Goal: Task Accomplishment & Management: Manage account settings

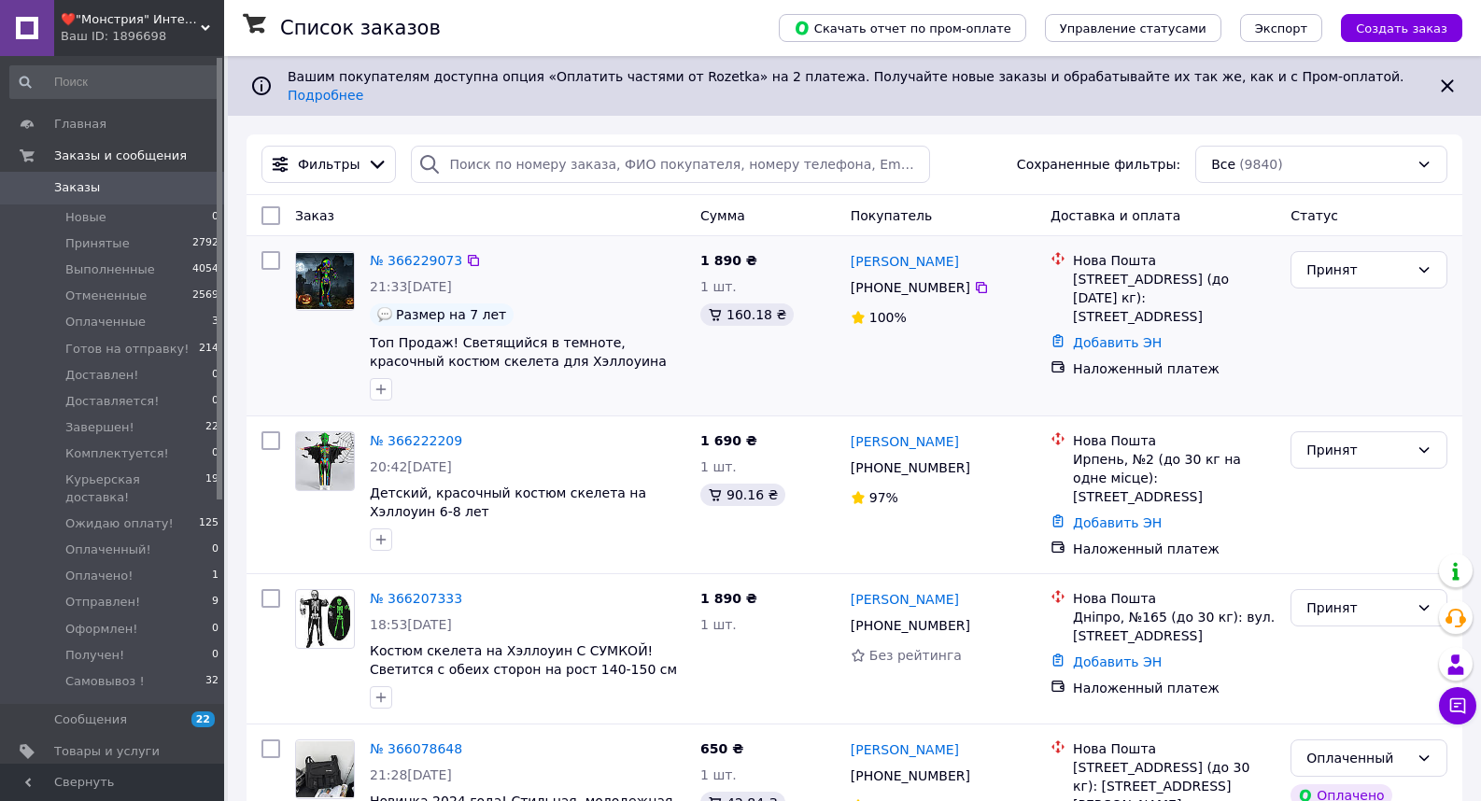
drag, startPoint x: 847, startPoint y: 272, endPoint x: 956, endPoint y: 274, distance: 109.3
click at [956, 275] on div "[PHONE_NUMBER]" at bounding box center [910, 288] width 127 height 26
copy span "[PHONE_NUMBER]"
click at [1463, 710] on icon at bounding box center [1457, 706] width 19 height 19
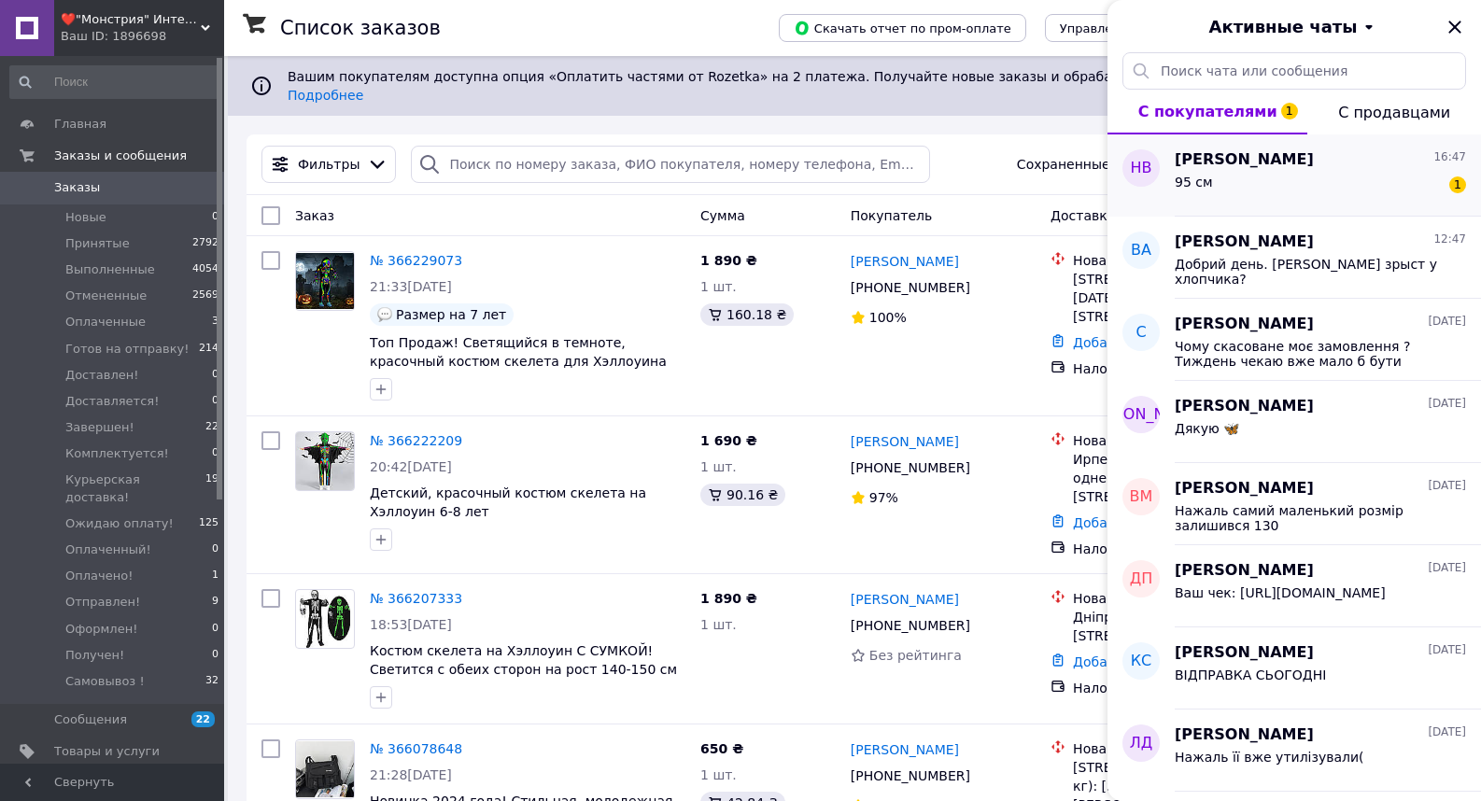
click at [1245, 181] on div "95 см 1" at bounding box center [1320, 186] width 291 height 30
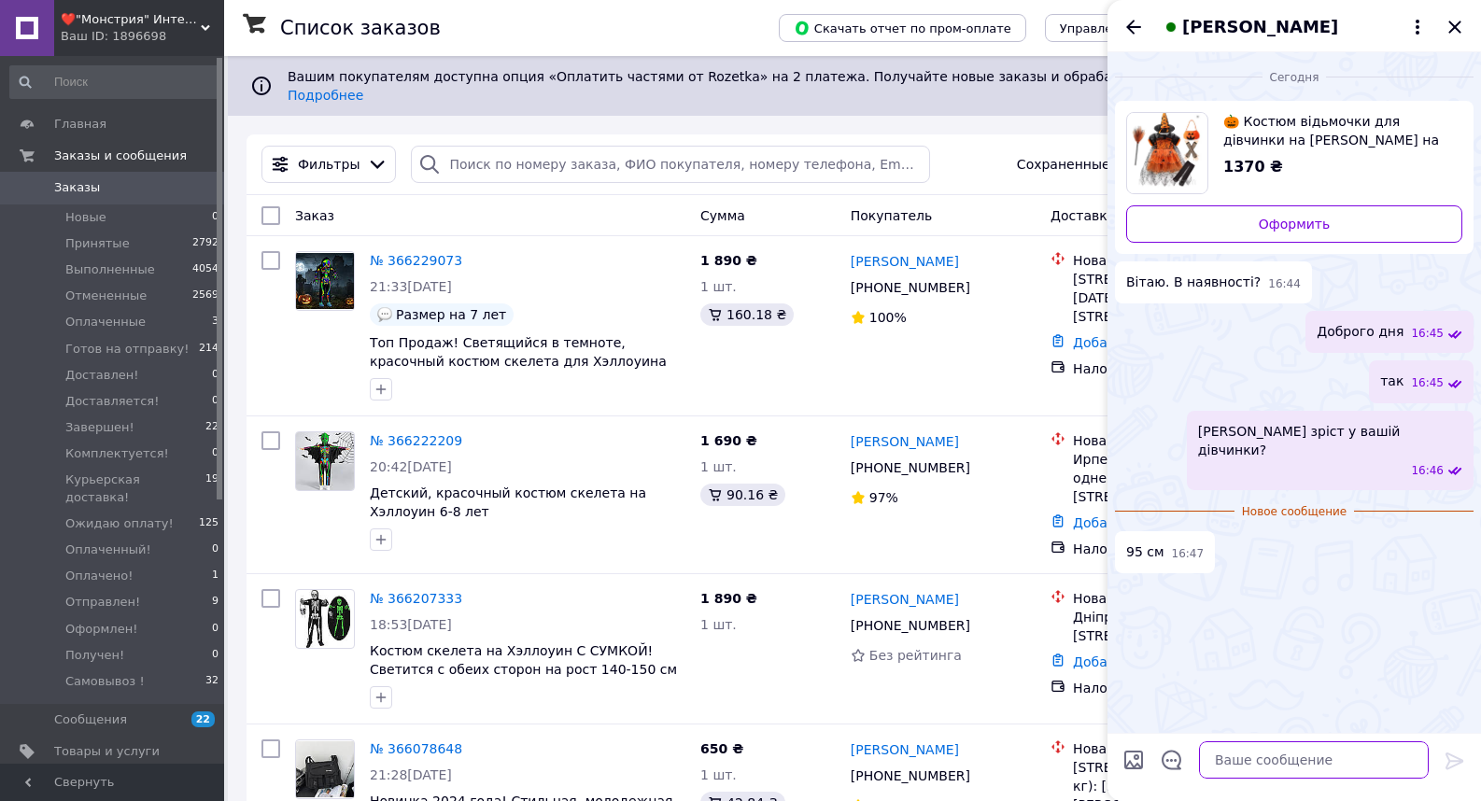
click at [1220, 756] on textarea at bounding box center [1314, 760] width 230 height 37
type textarea "Бажаєте замовити?"
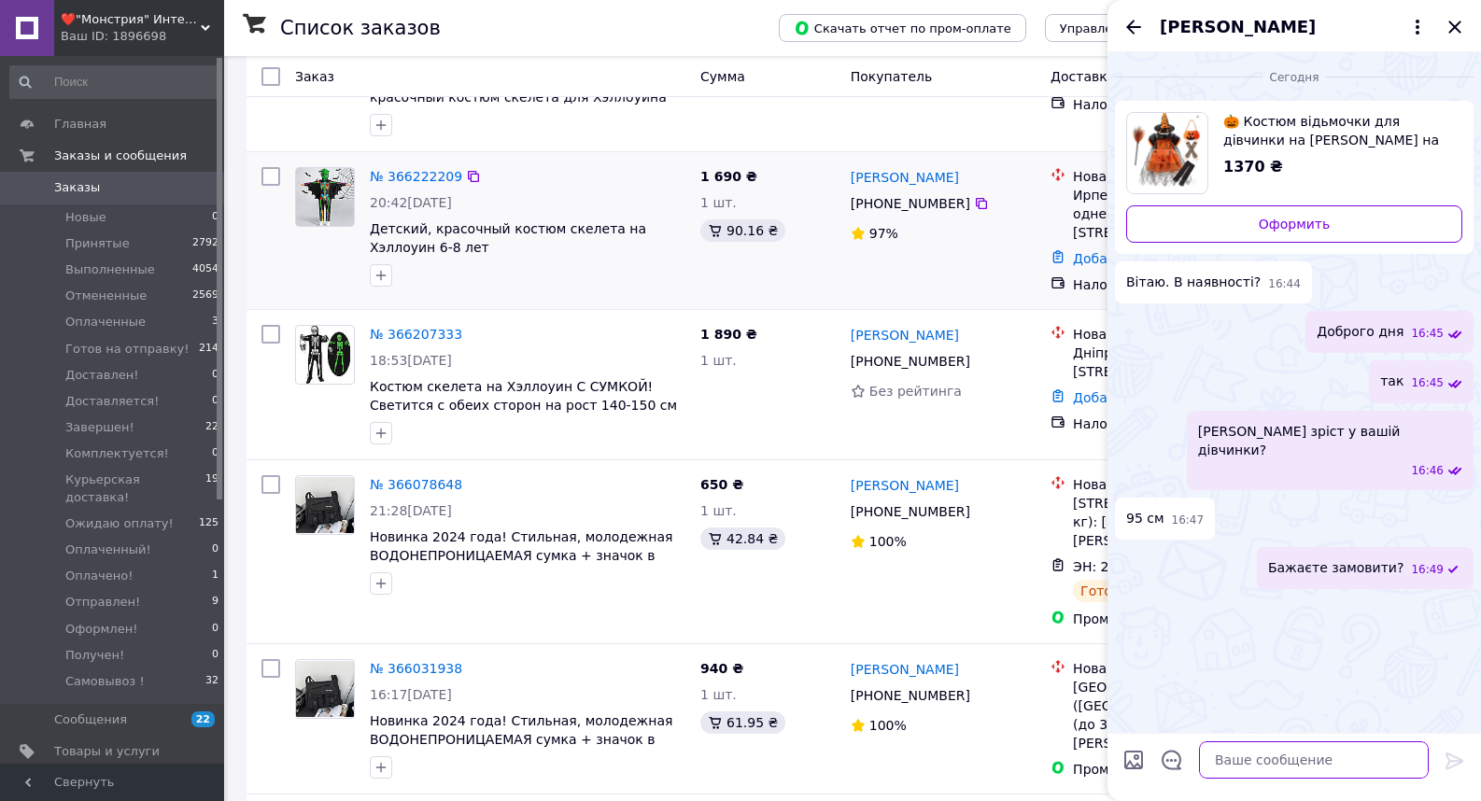
scroll to position [280, 0]
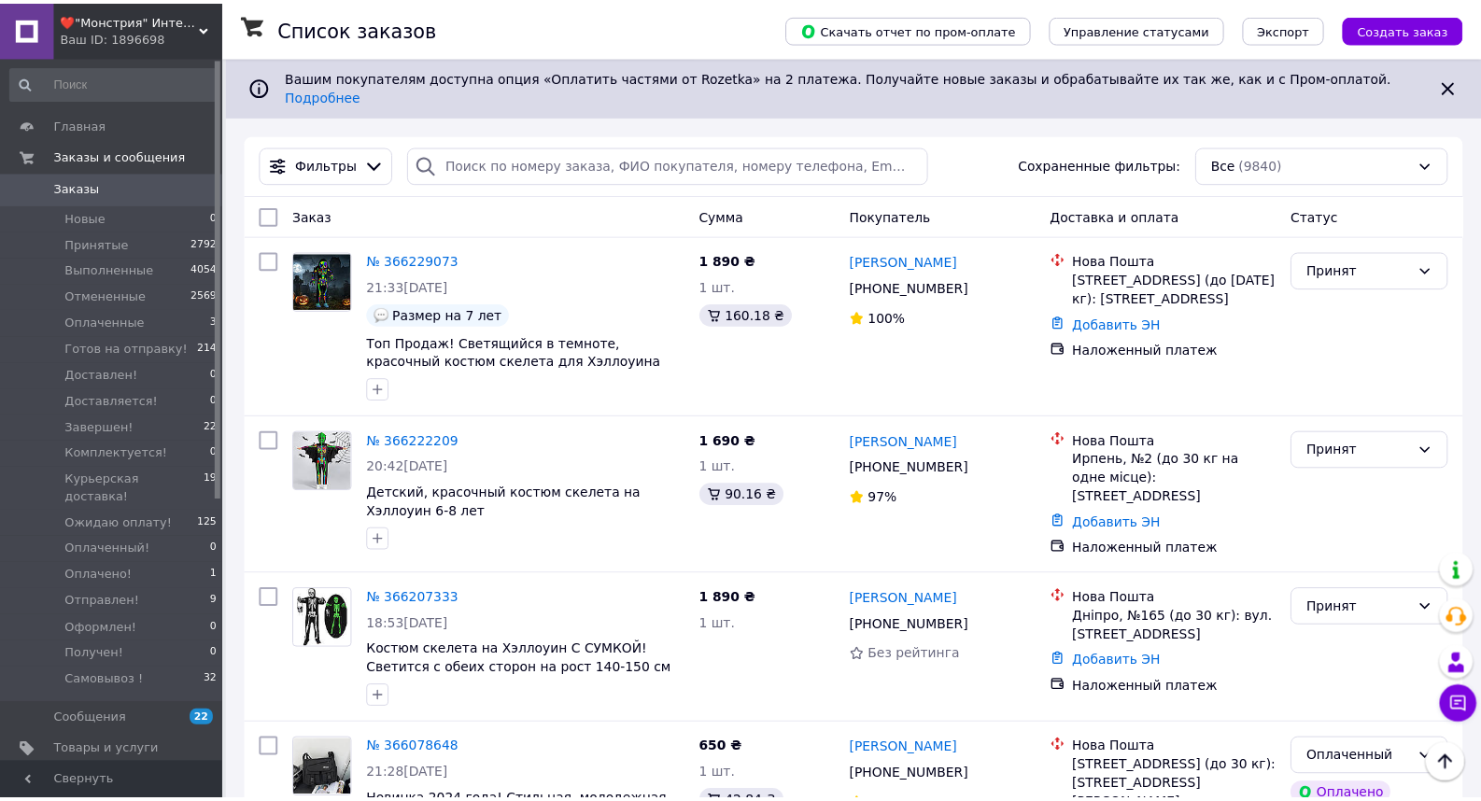
scroll to position [280, 0]
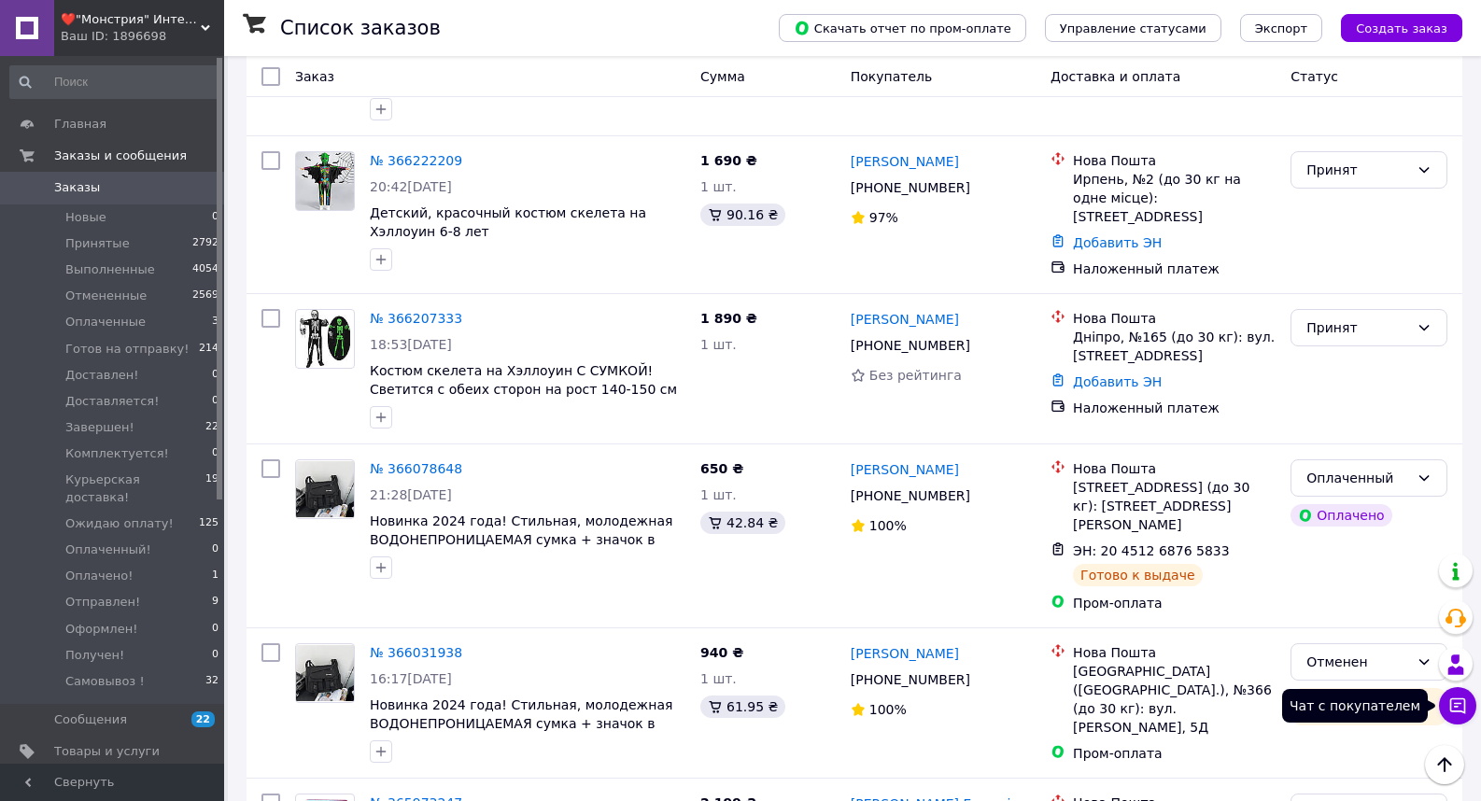
click at [1457, 710] on icon at bounding box center [1457, 706] width 19 height 19
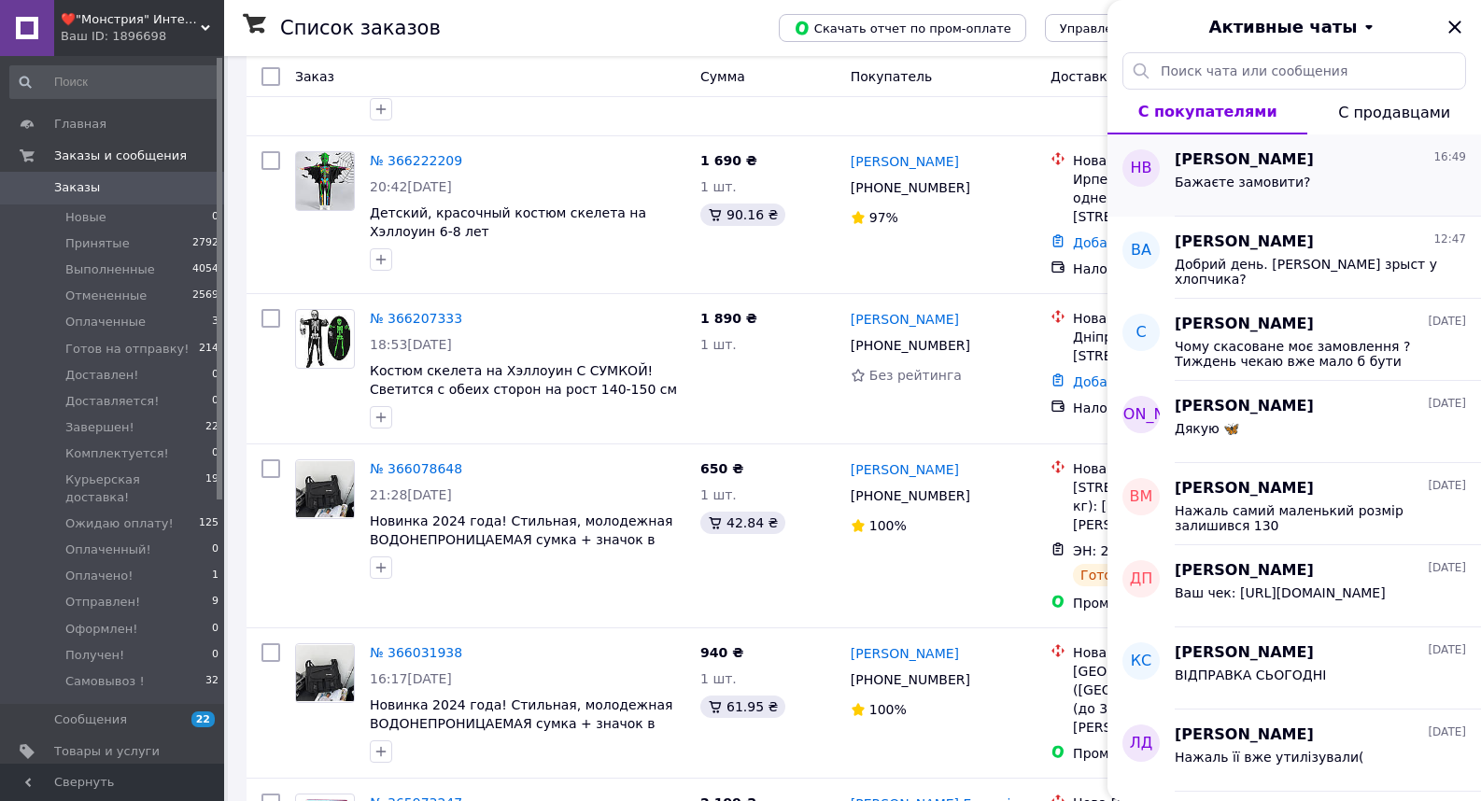
click at [1241, 189] on span "Бажаєте замовити?" at bounding box center [1242, 182] width 135 height 15
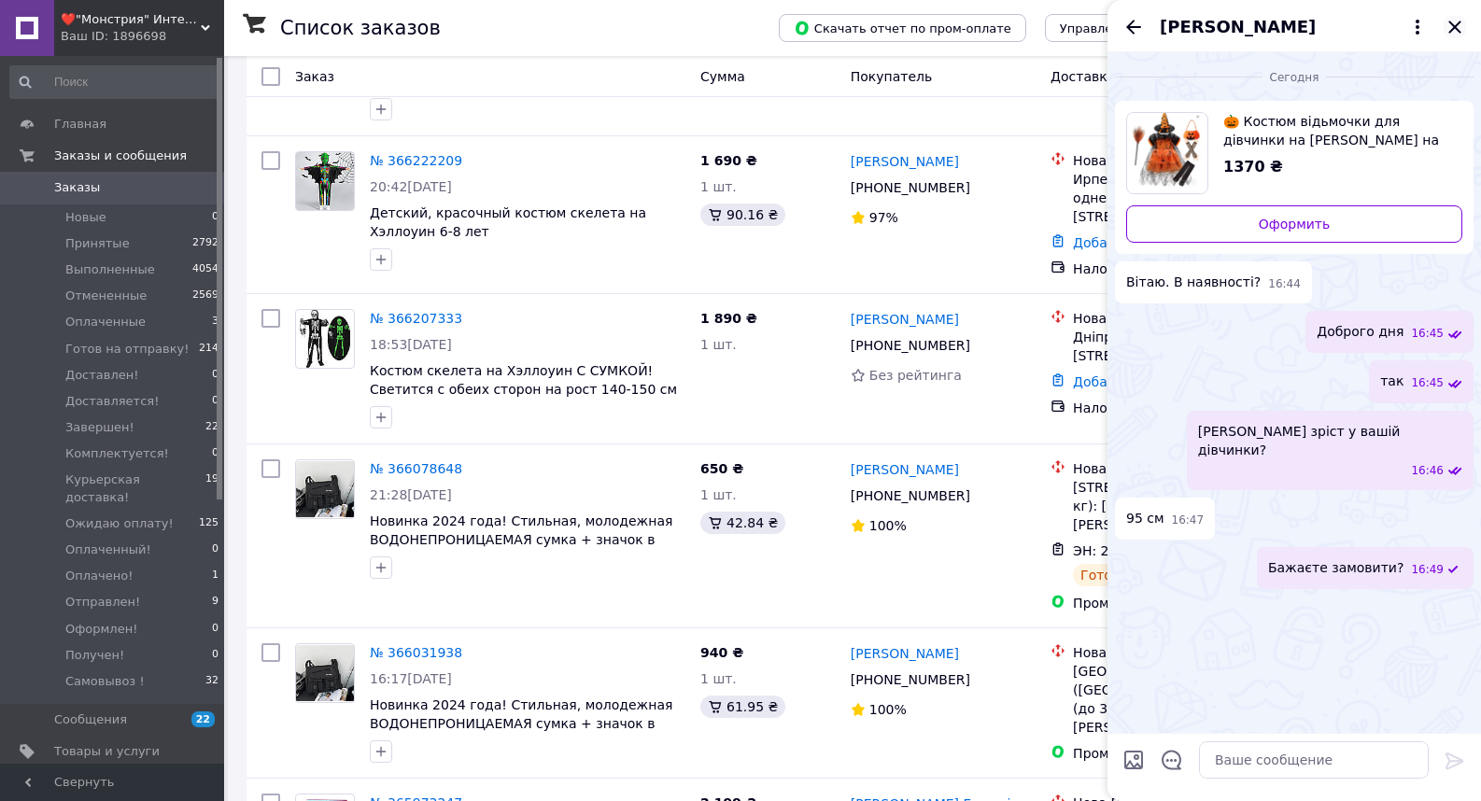
click at [1451, 29] on icon "Закрыть" at bounding box center [1455, 27] width 22 height 22
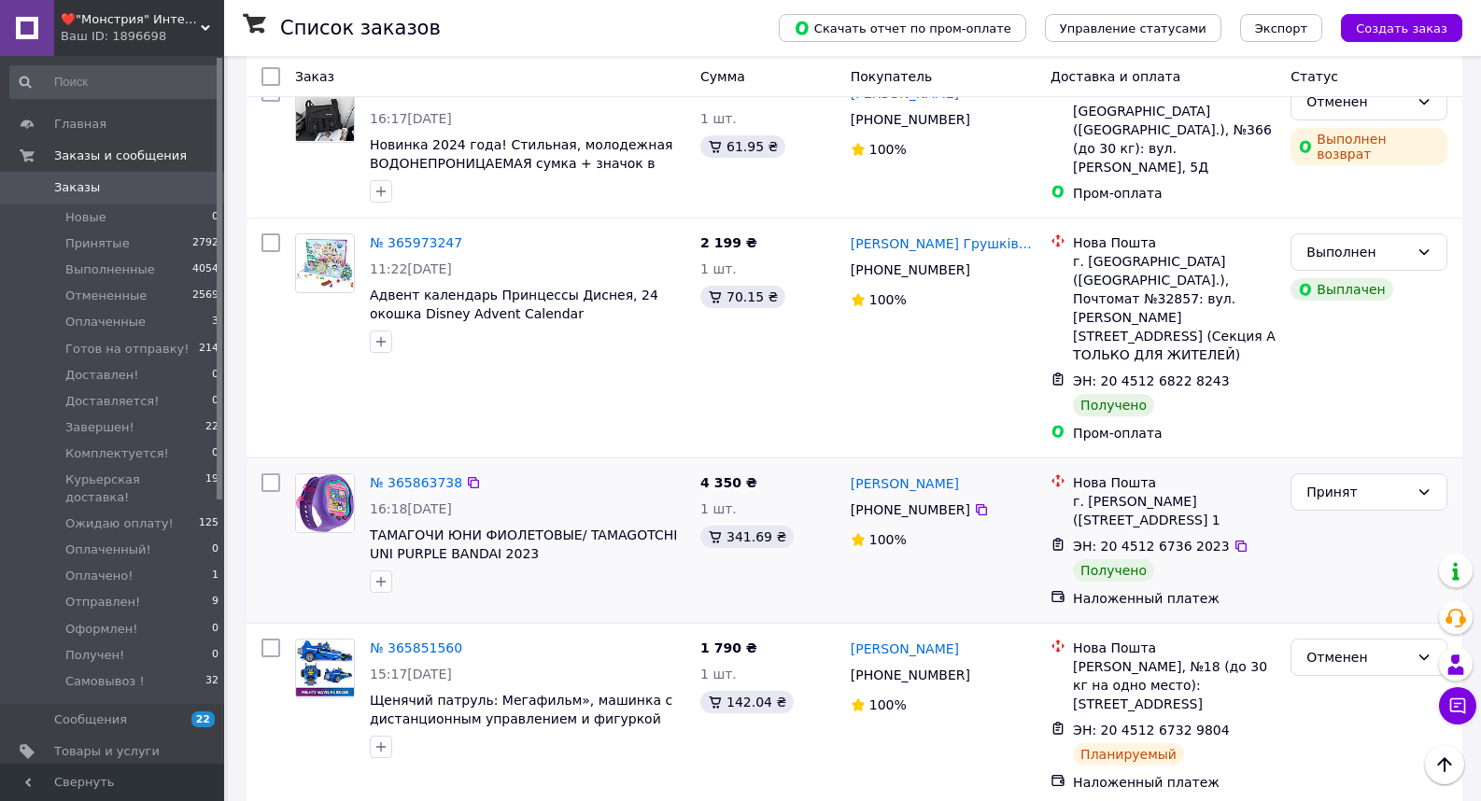
scroll to position [934, 0]
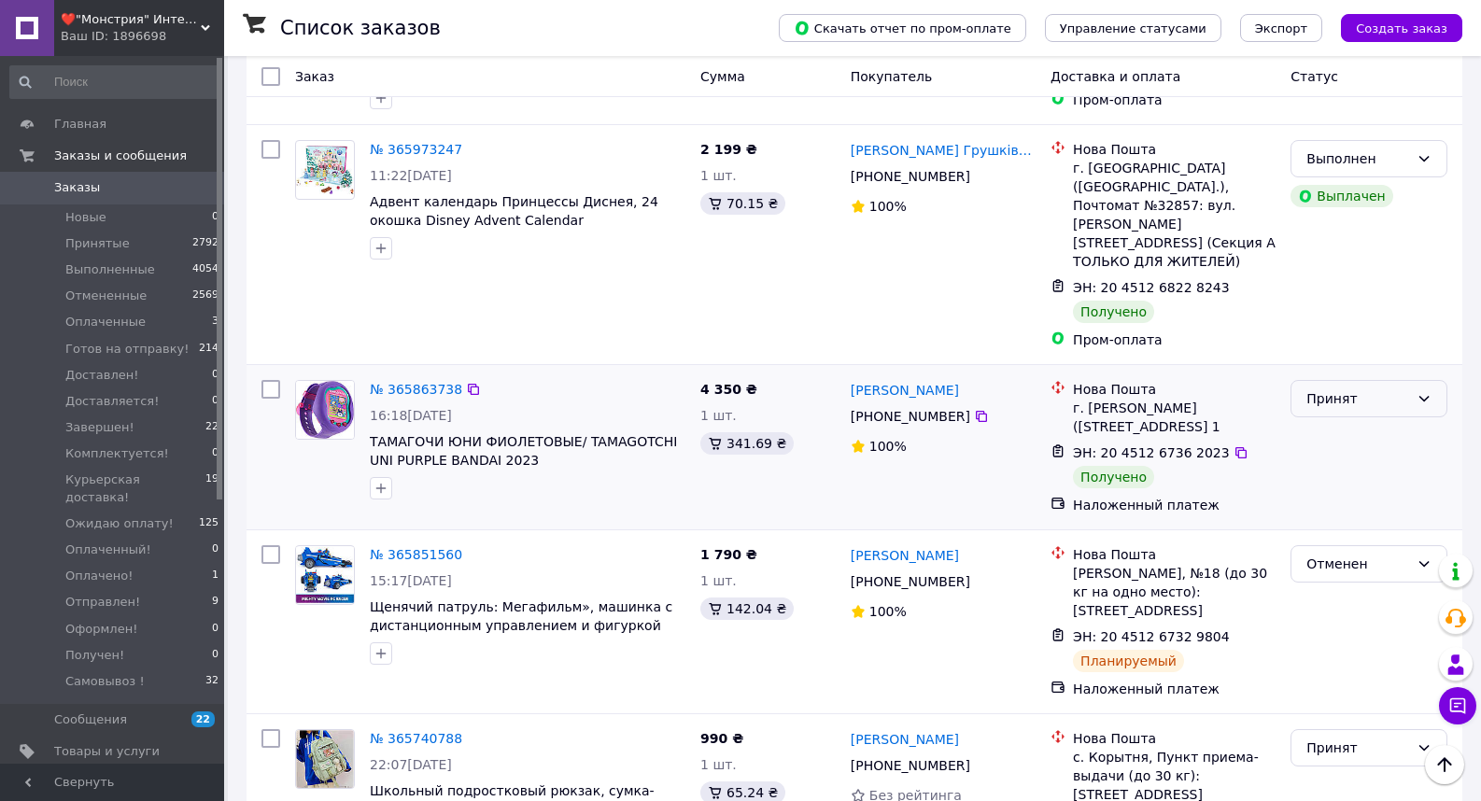
click at [1328, 380] on div "Принят" at bounding box center [1369, 398] width 157 height 37
click at [1329, 363] on li "Выполнен" at bounding box center [1369, 362] width 155 height 34
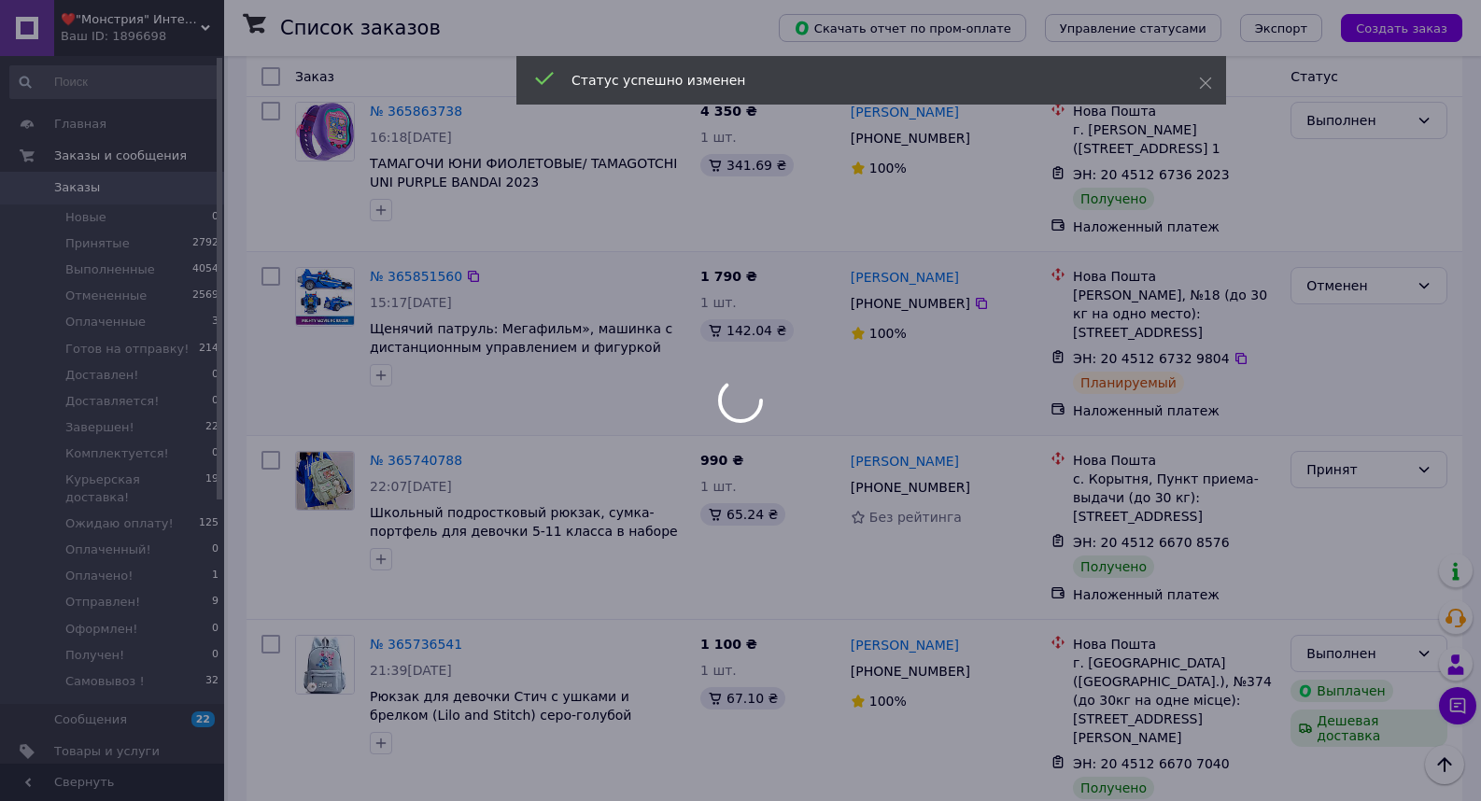
scroll to position [1214, 0]
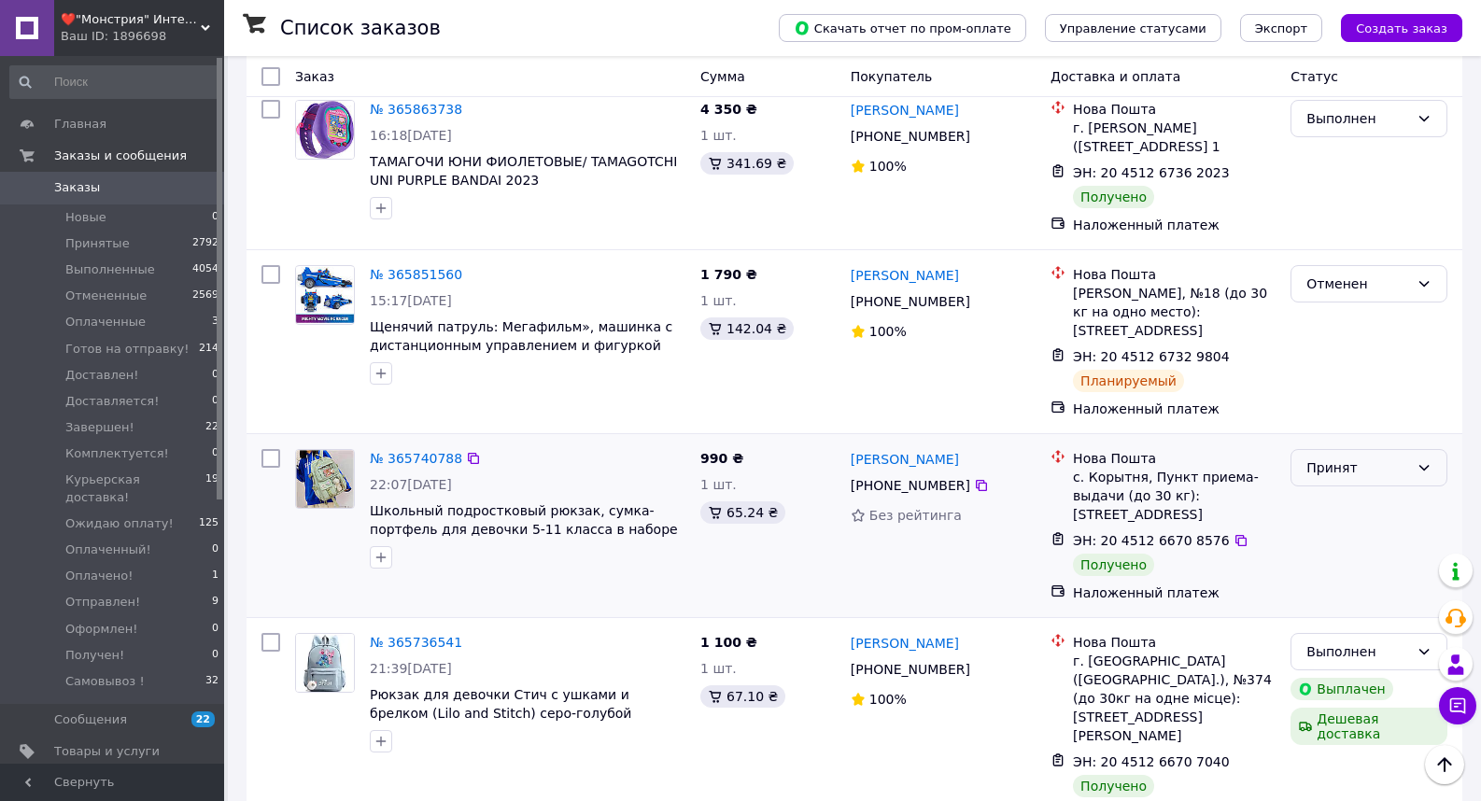
click at [1322, 458] on div "Принят" at bounding box center [1358, 468] width 103 height 21
click at [1305, 436] on li "Выполнен" at bounding box center [1369, 431] width 155 height 34
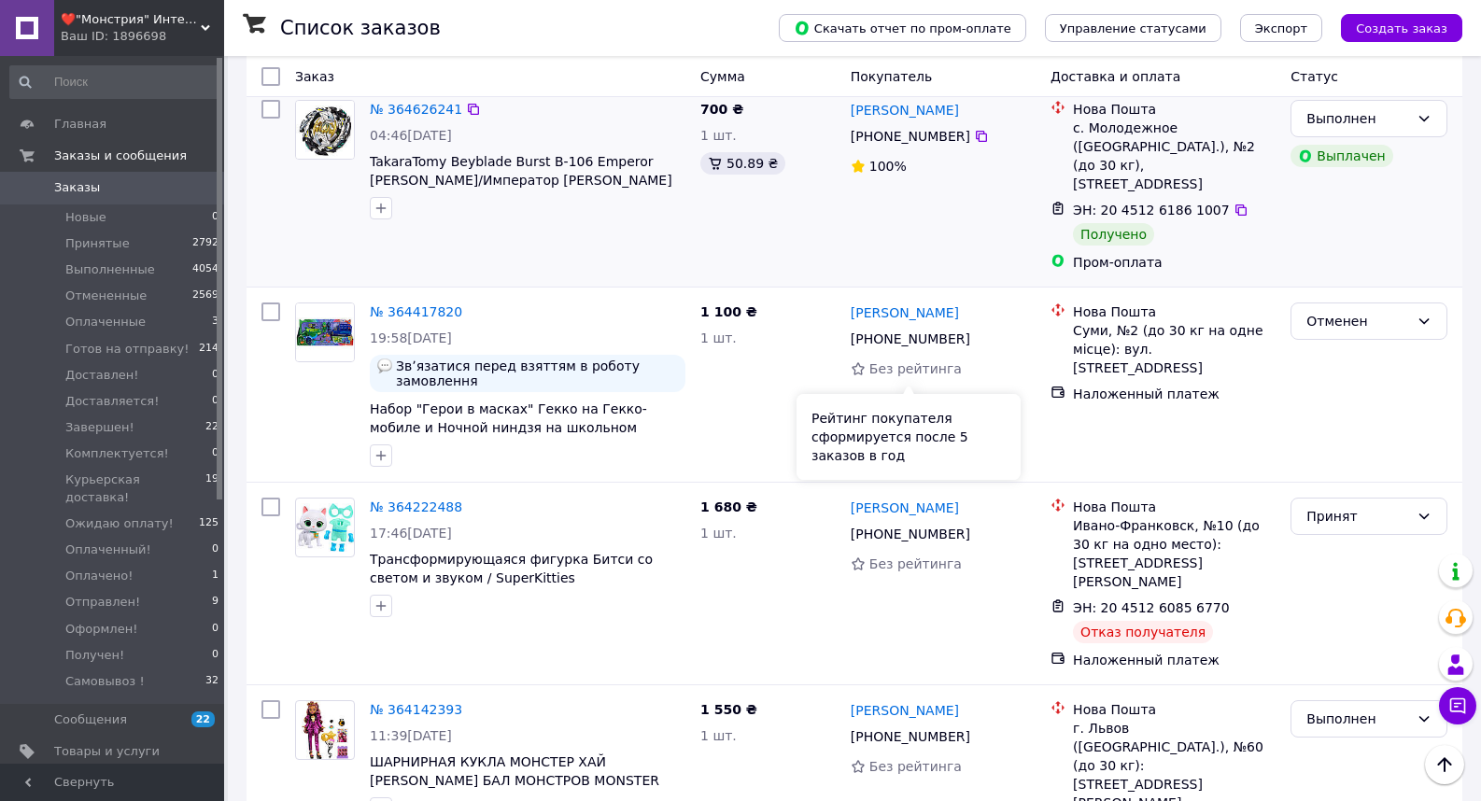
scroll to position [3175, 0]
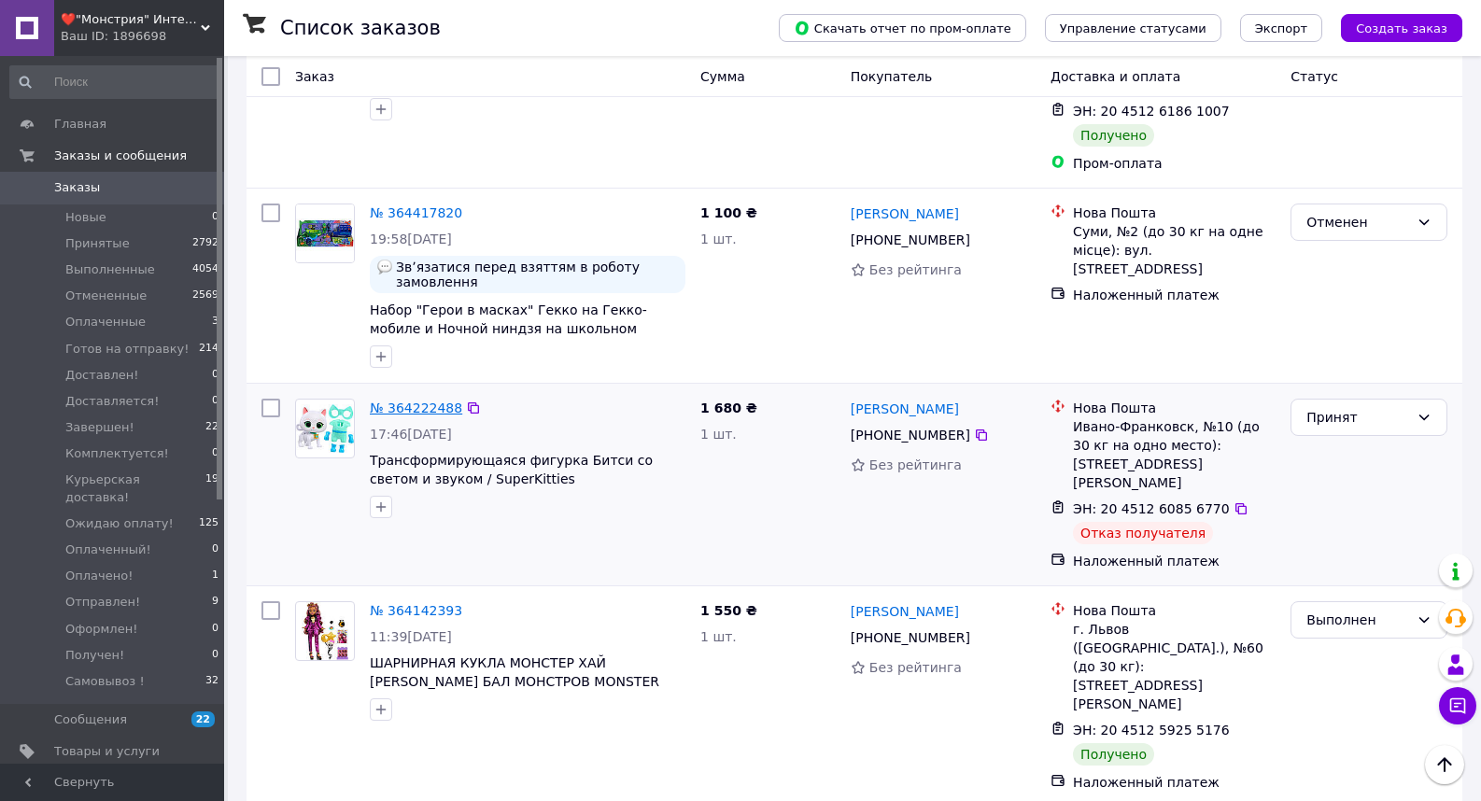
click at [428, 401] on link "№ 364222488" at bounding box center [416, 408] width 92 height 15
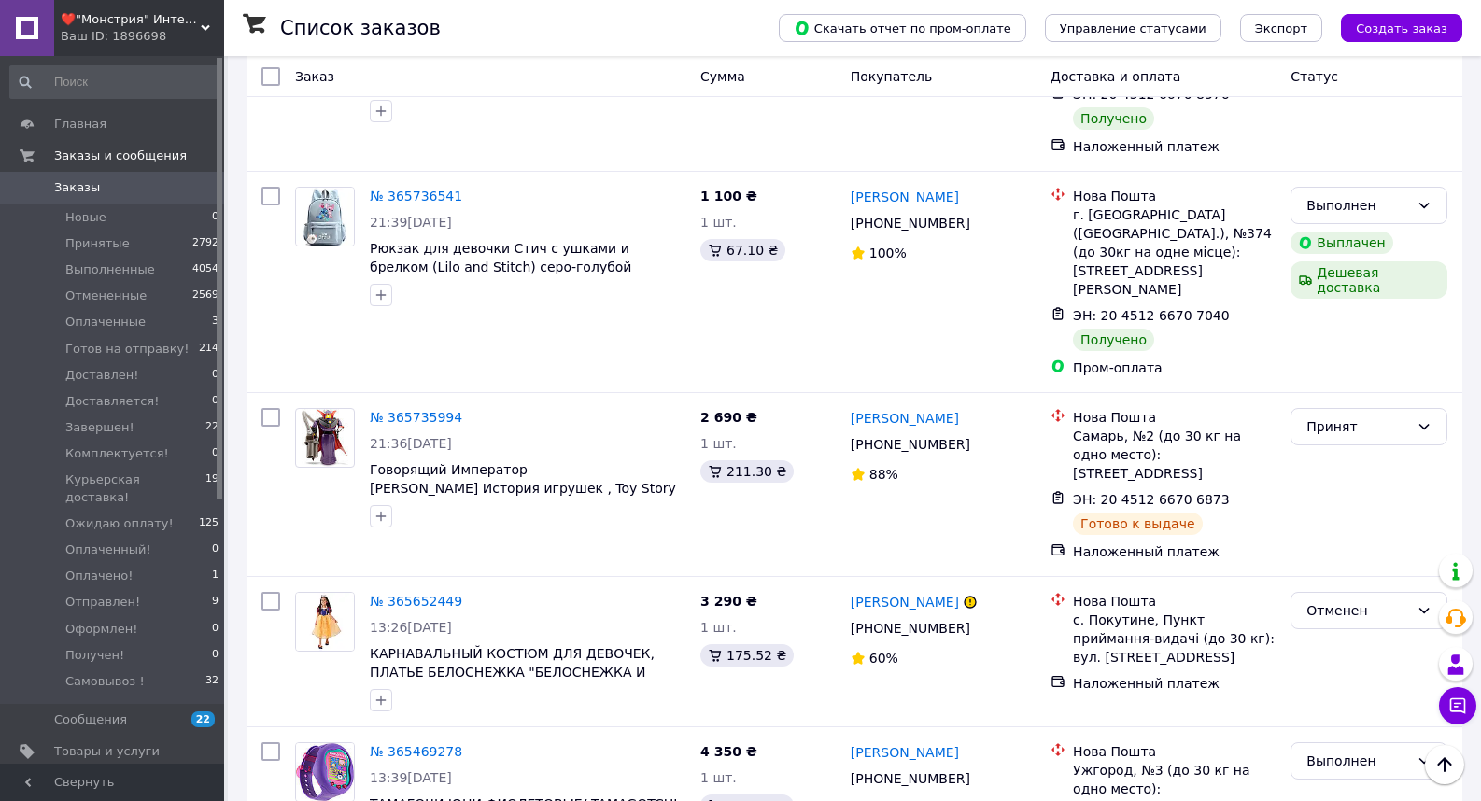
scroll to position [1961, 0]
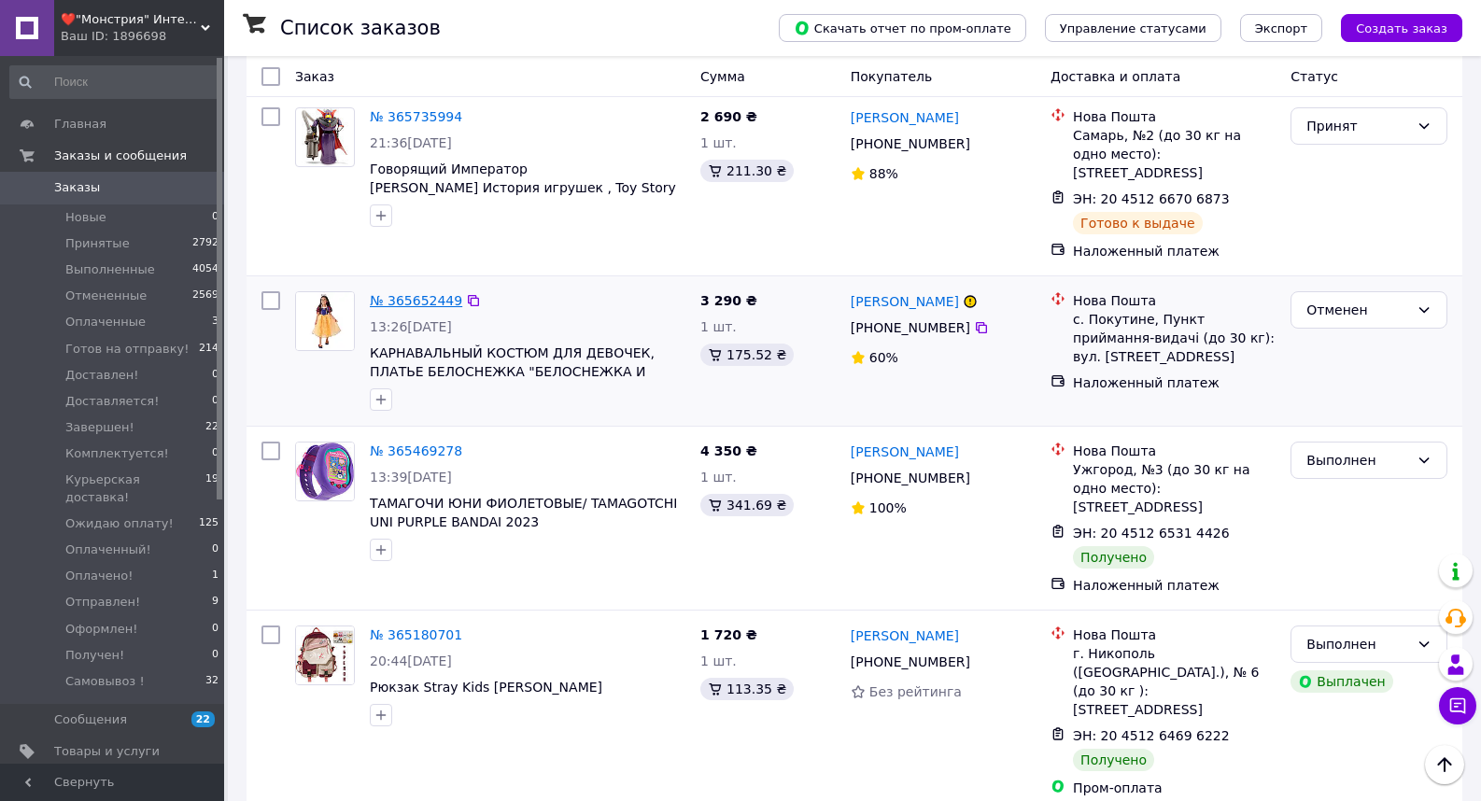
click at [406, 293] on link "№ 365652449" at bounding box center [416, 300] width 92 height 15
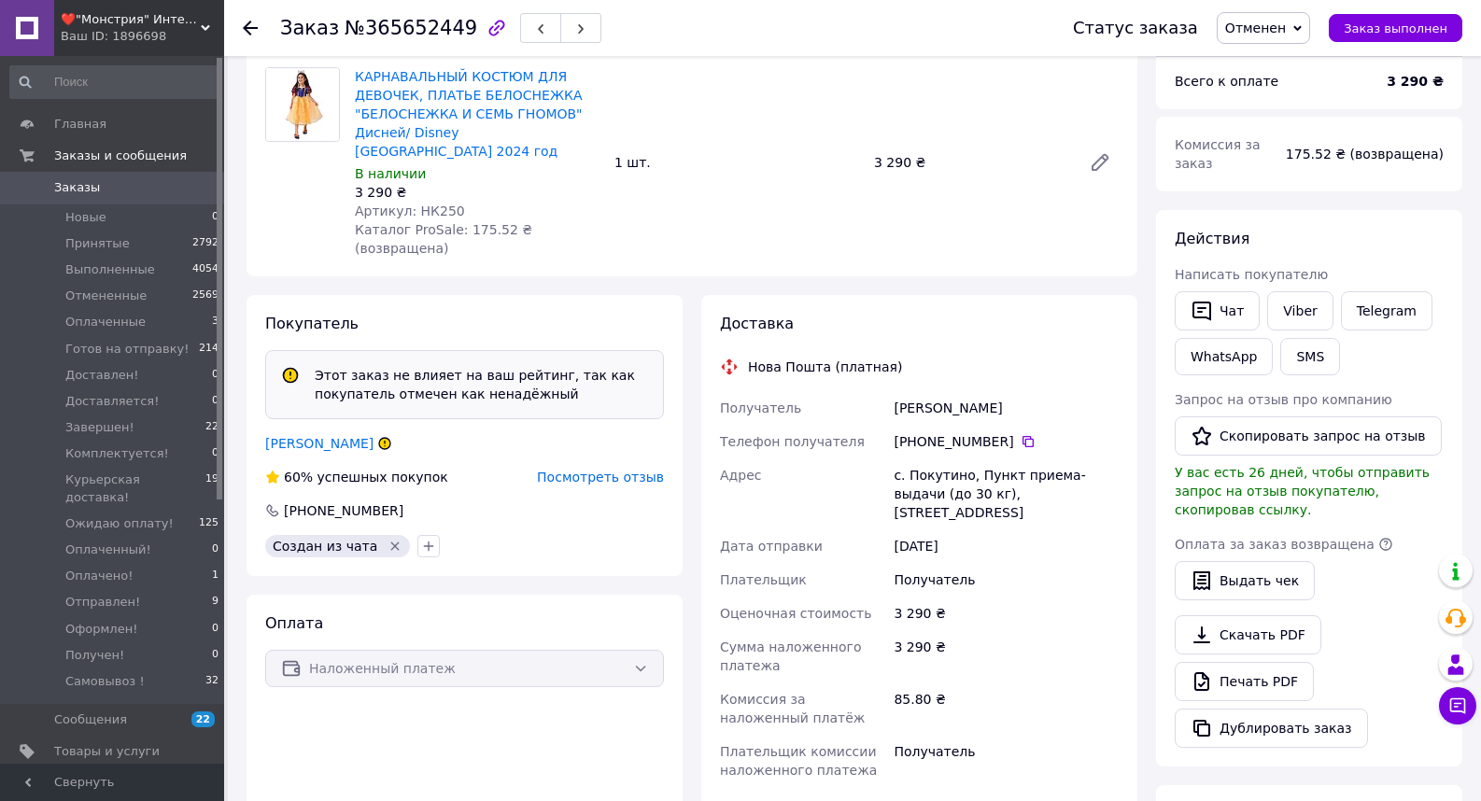
scroll to position [187, 0]
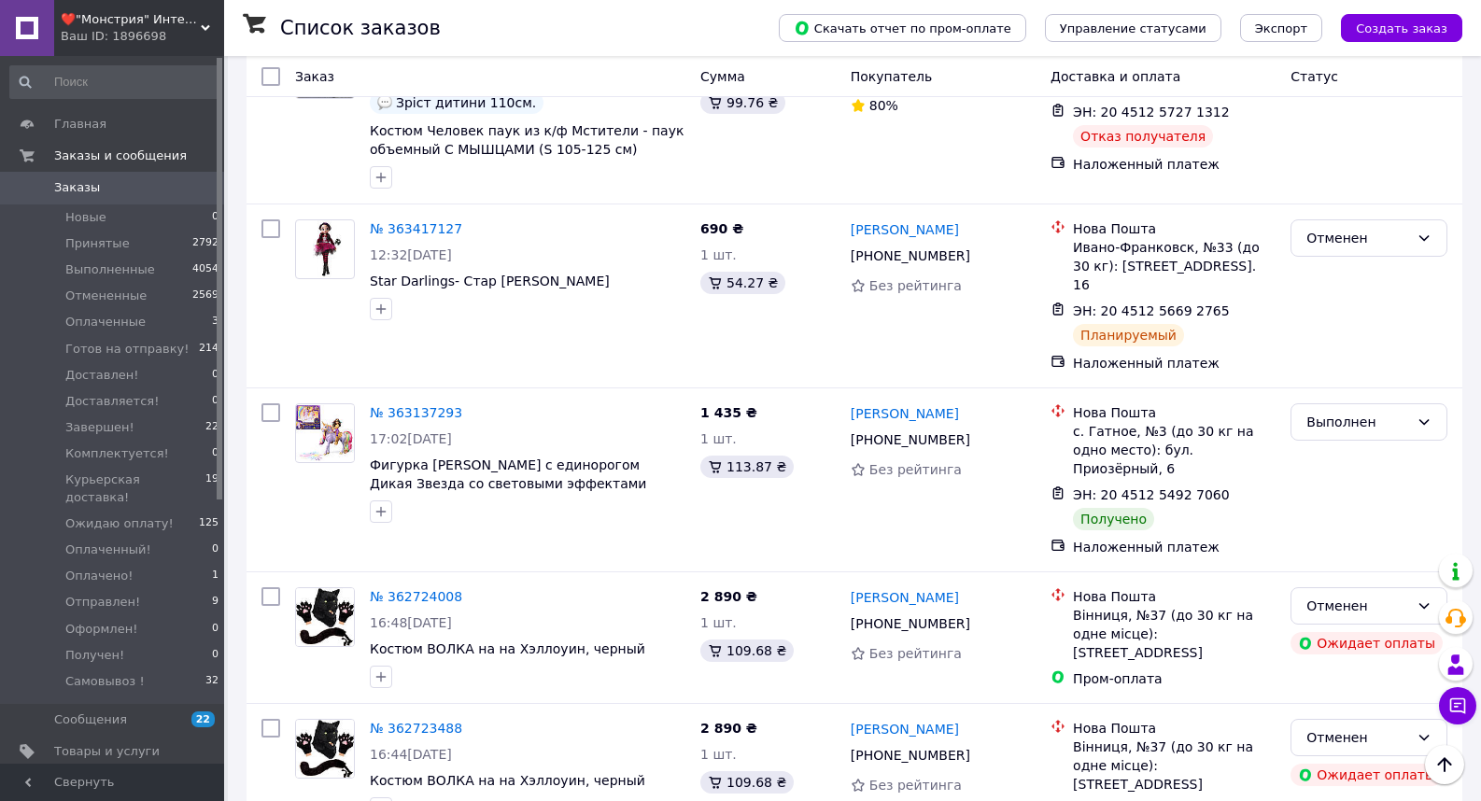
scroll to position [5043, 0]
click at [92, 743] on span "Товары и услуги" at bounding box center [107, 751] width 106 height 17
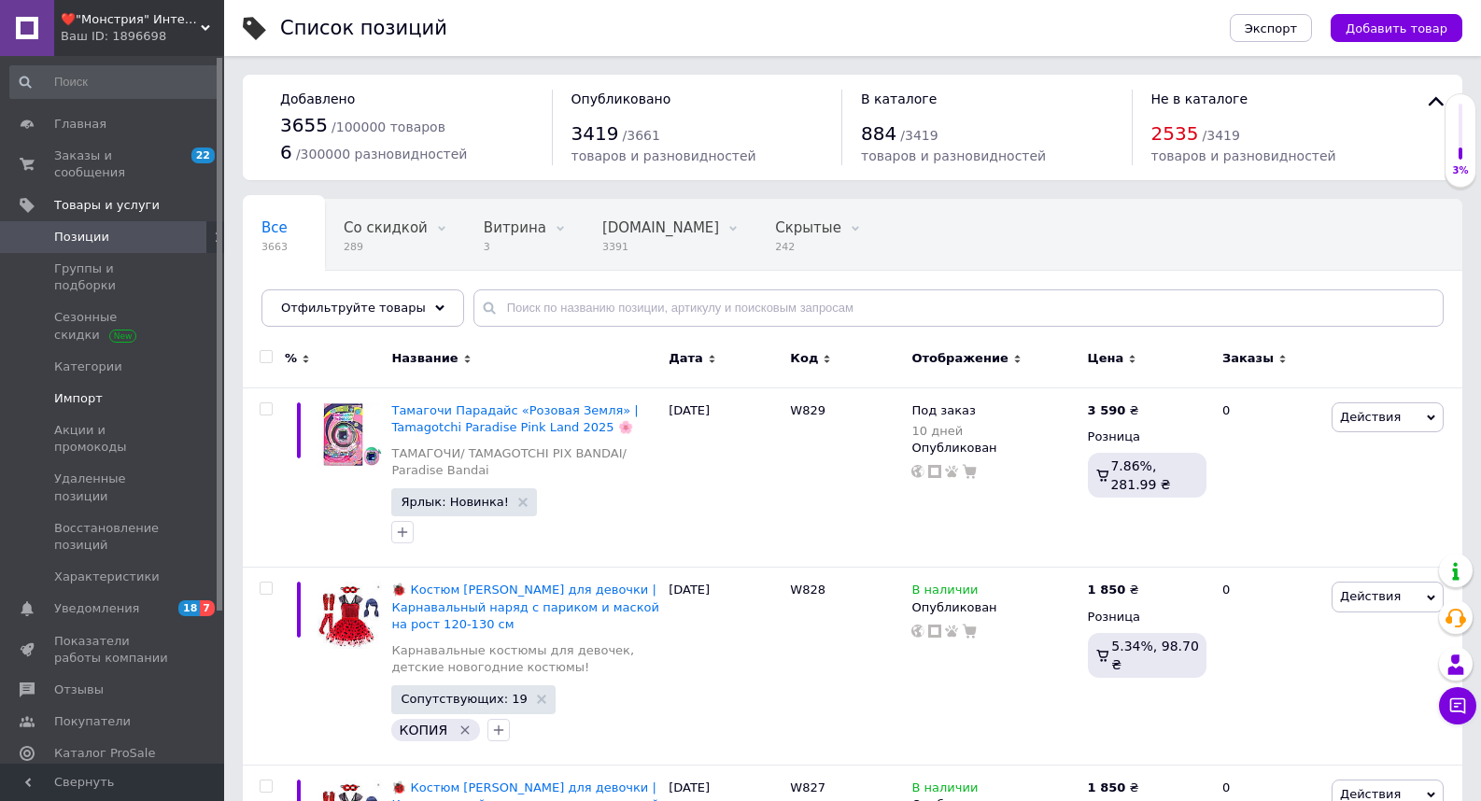
click at [78, 390] on span "Импорт" at bounding box center [78, 398] width 49 height 17
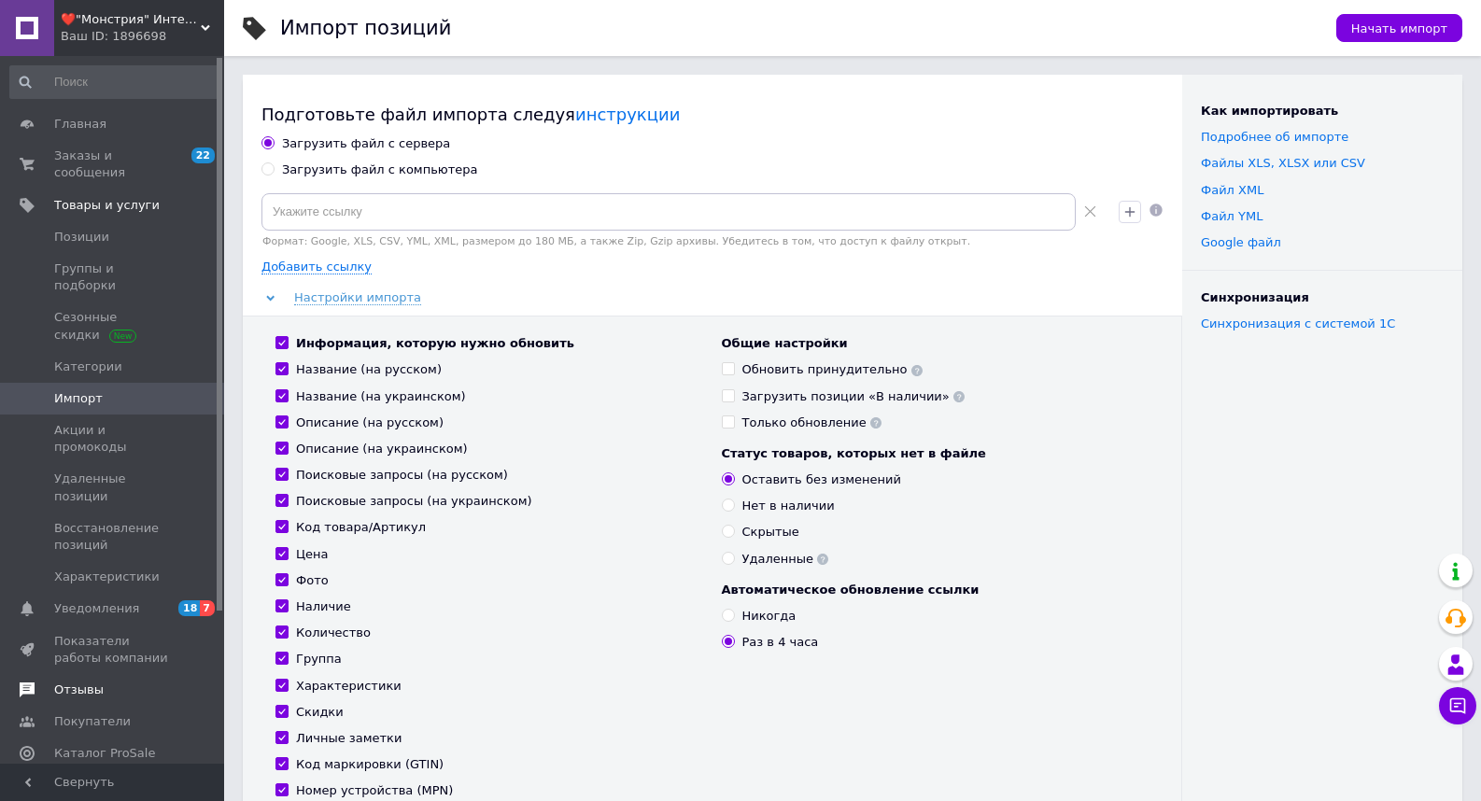
click at [65, 682] on span "Отзывы" at bounding box center [78, 690] width 49 height 17
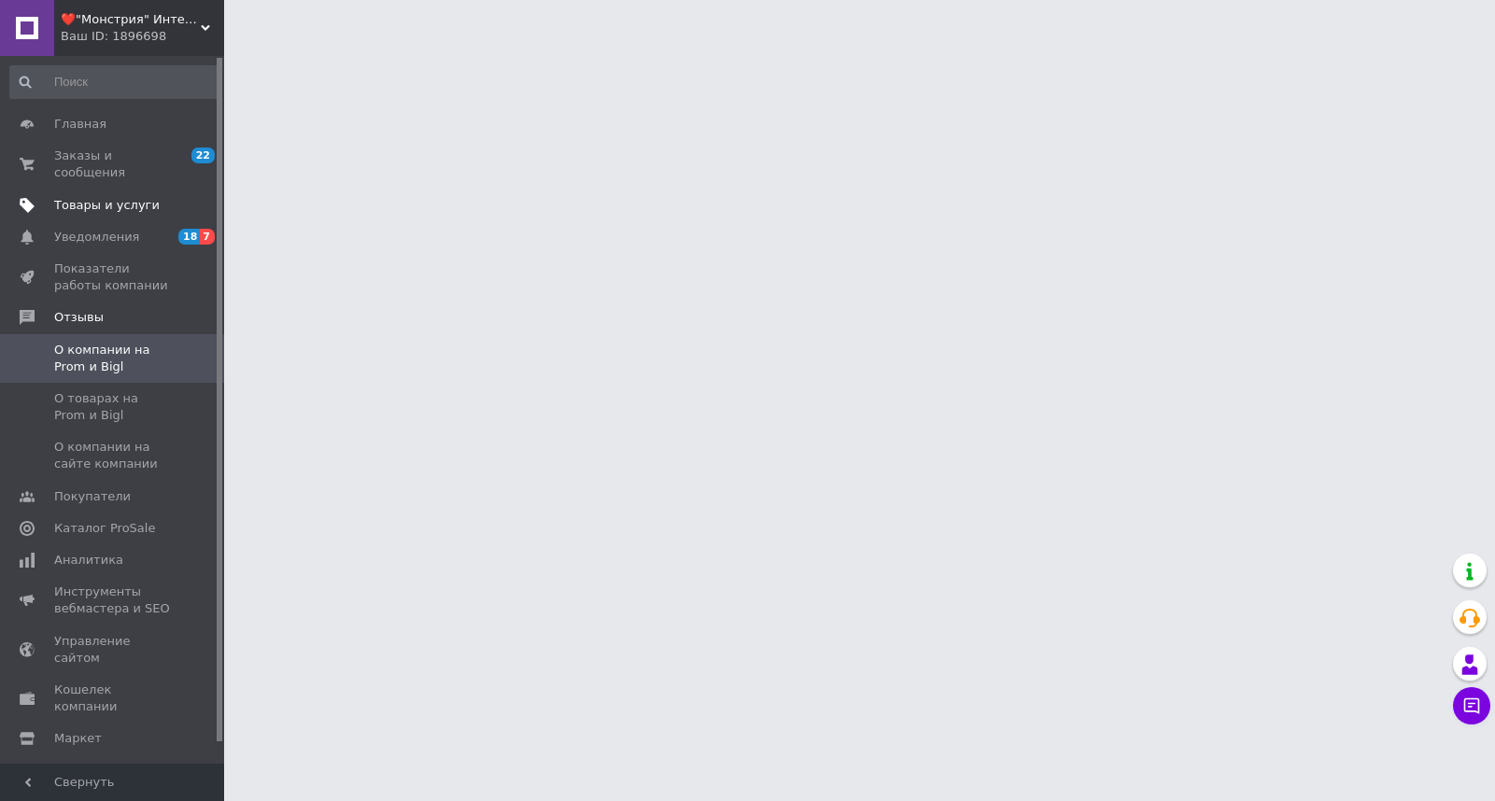
click at [78, 197] on span "Товары и услуги" at bounding box center [107, 205] width 106 height 17
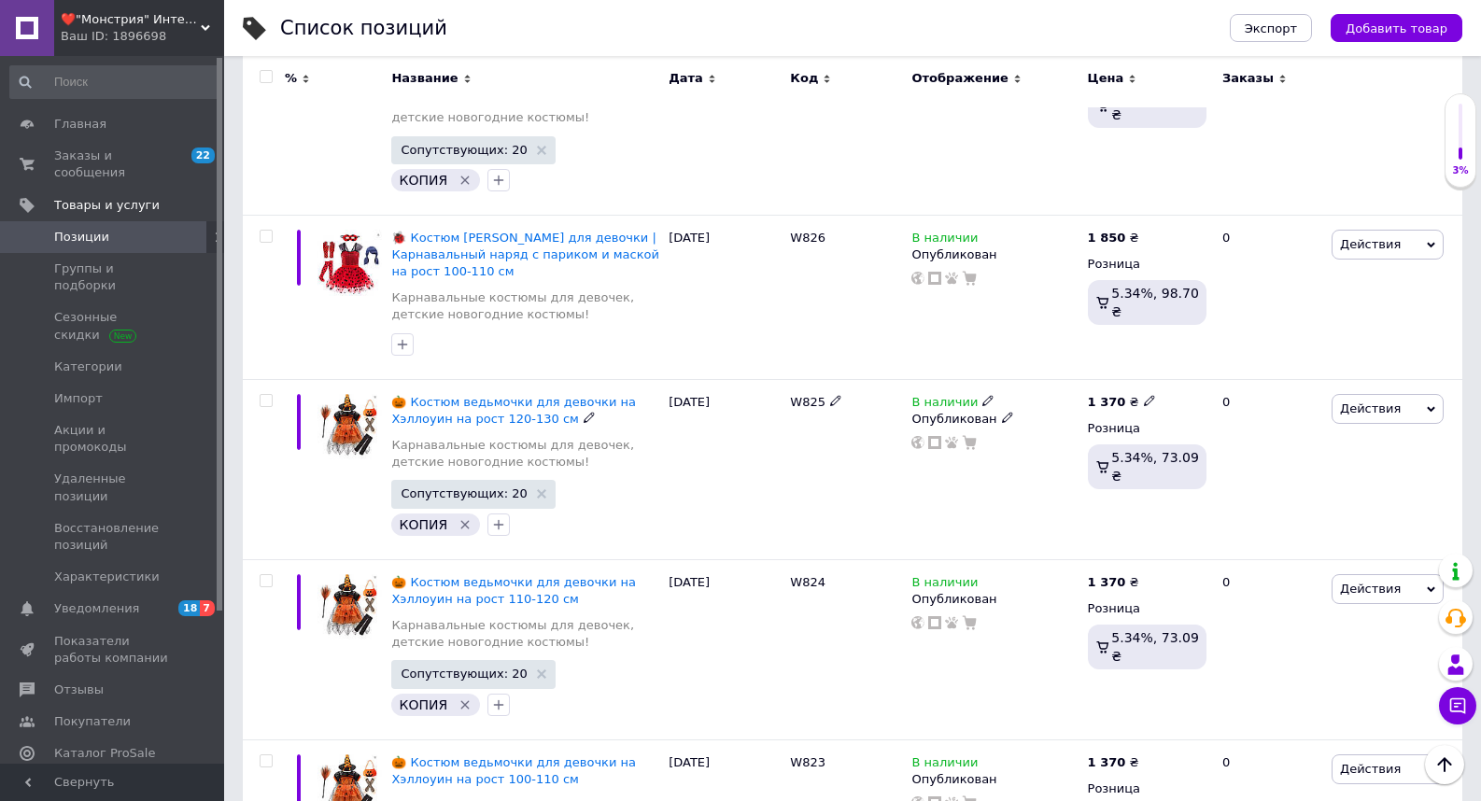
scroll to position [840, 0]
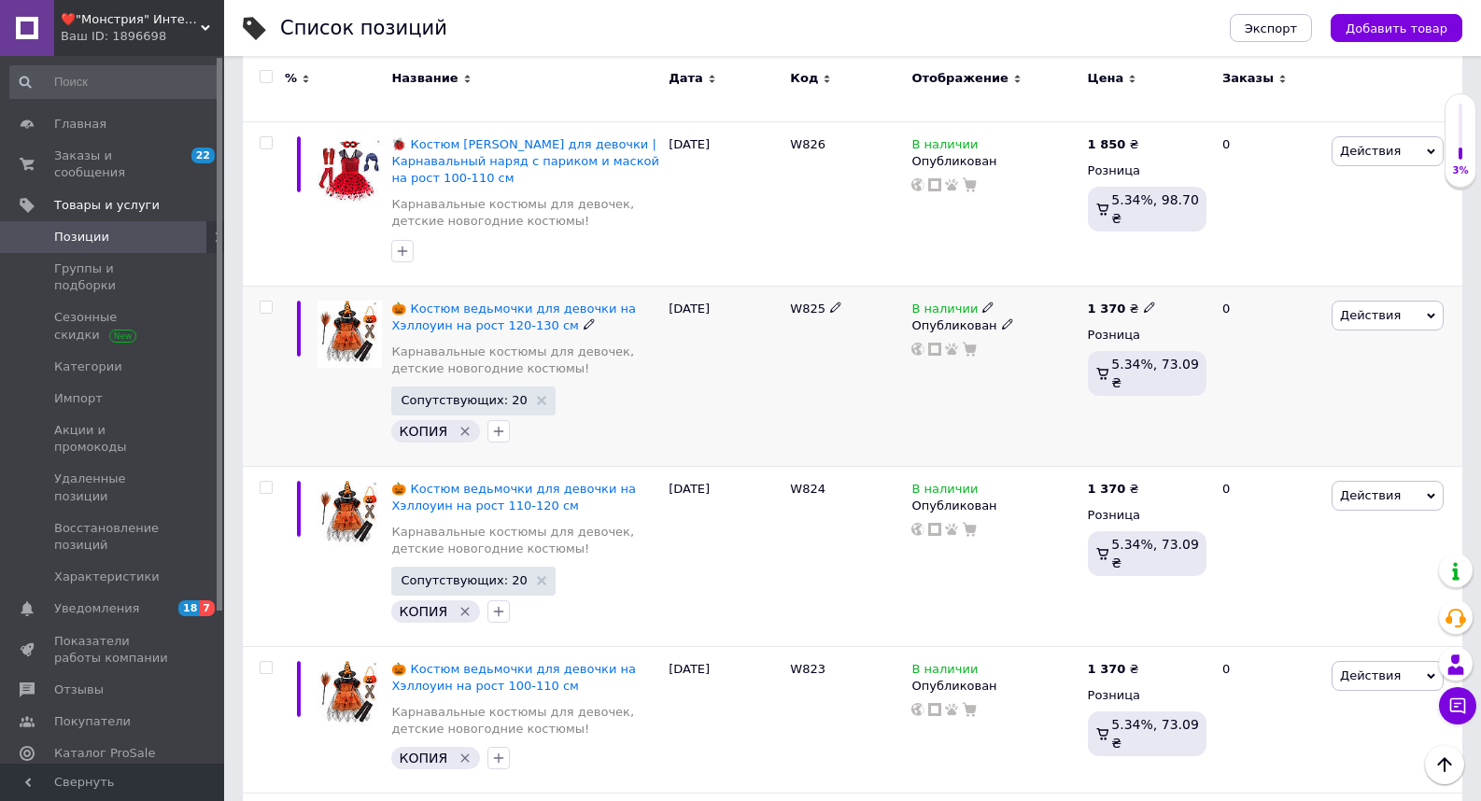
click at [1144, 308] on icon at bounding box center [1149, 307] width 11 height 11
click at [1187, 287] on input "1370" at bounding box center [1234, 286] width 142 height 37
type input "1470"
click at [1008, 434] on div "В наличии Опубликован" at bounding box center [995, 376] width 176 height 180
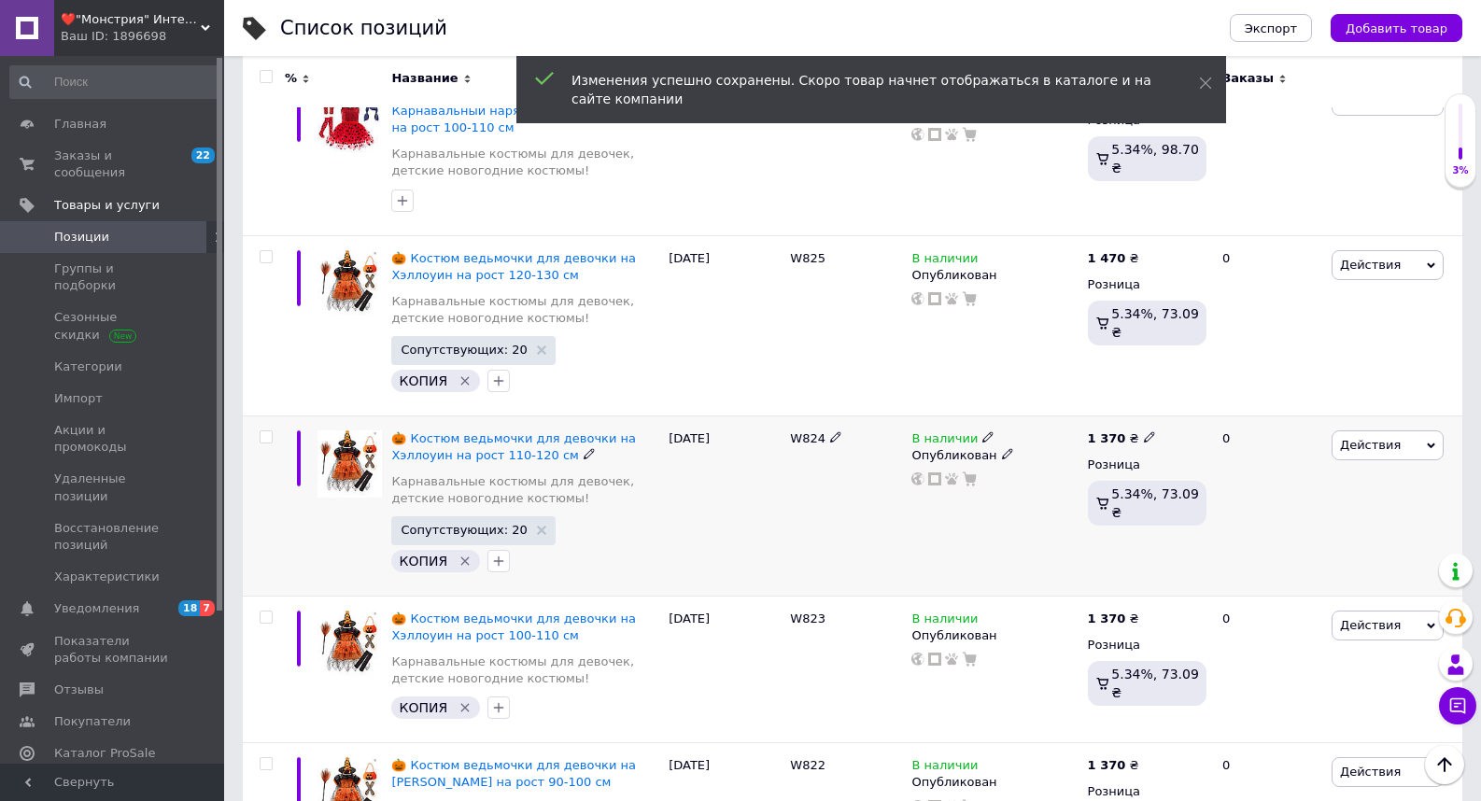
scroll to position [934, 0]
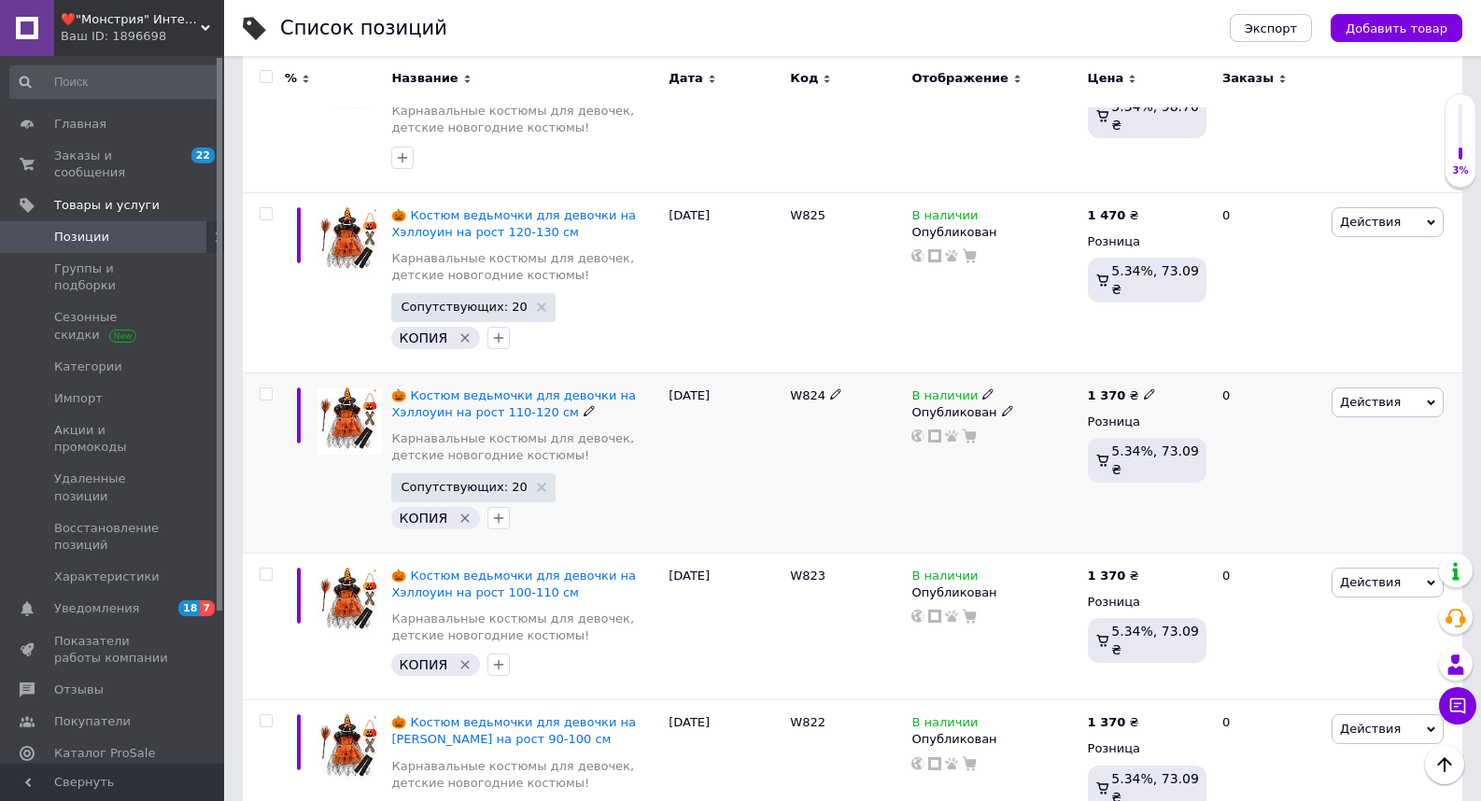
click at [1144, 388] on span at bounding box center [1149, 393] width 11 height 13
click at [1188, 369] on input "1370" at bounding box center [1234, 373] width 142 height 37
type input "1470"
click at [960, 520] on div "В наличии Опубликован" at bounding box center [995, 463] width 176 height 180
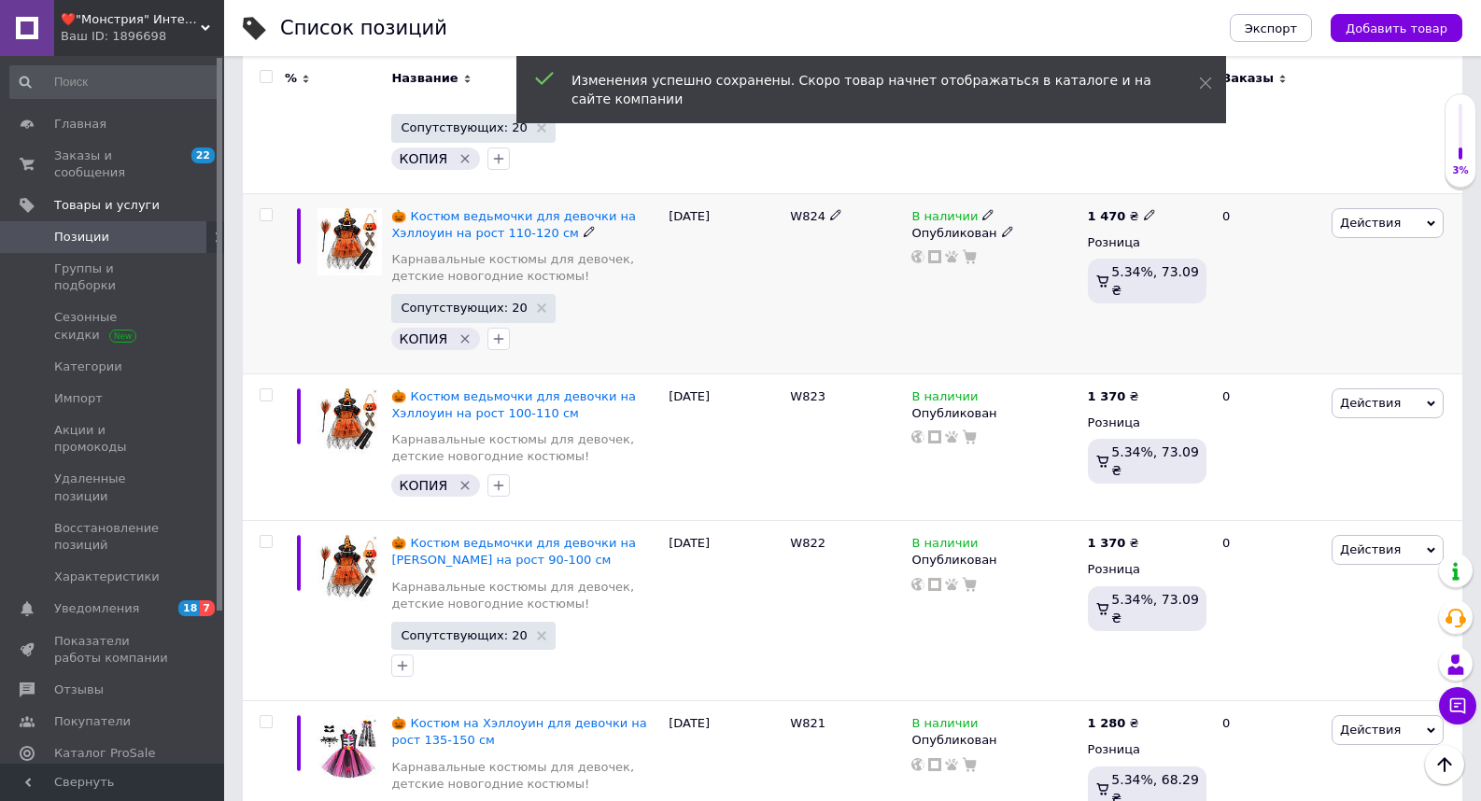
scroll to position [1121, 0]
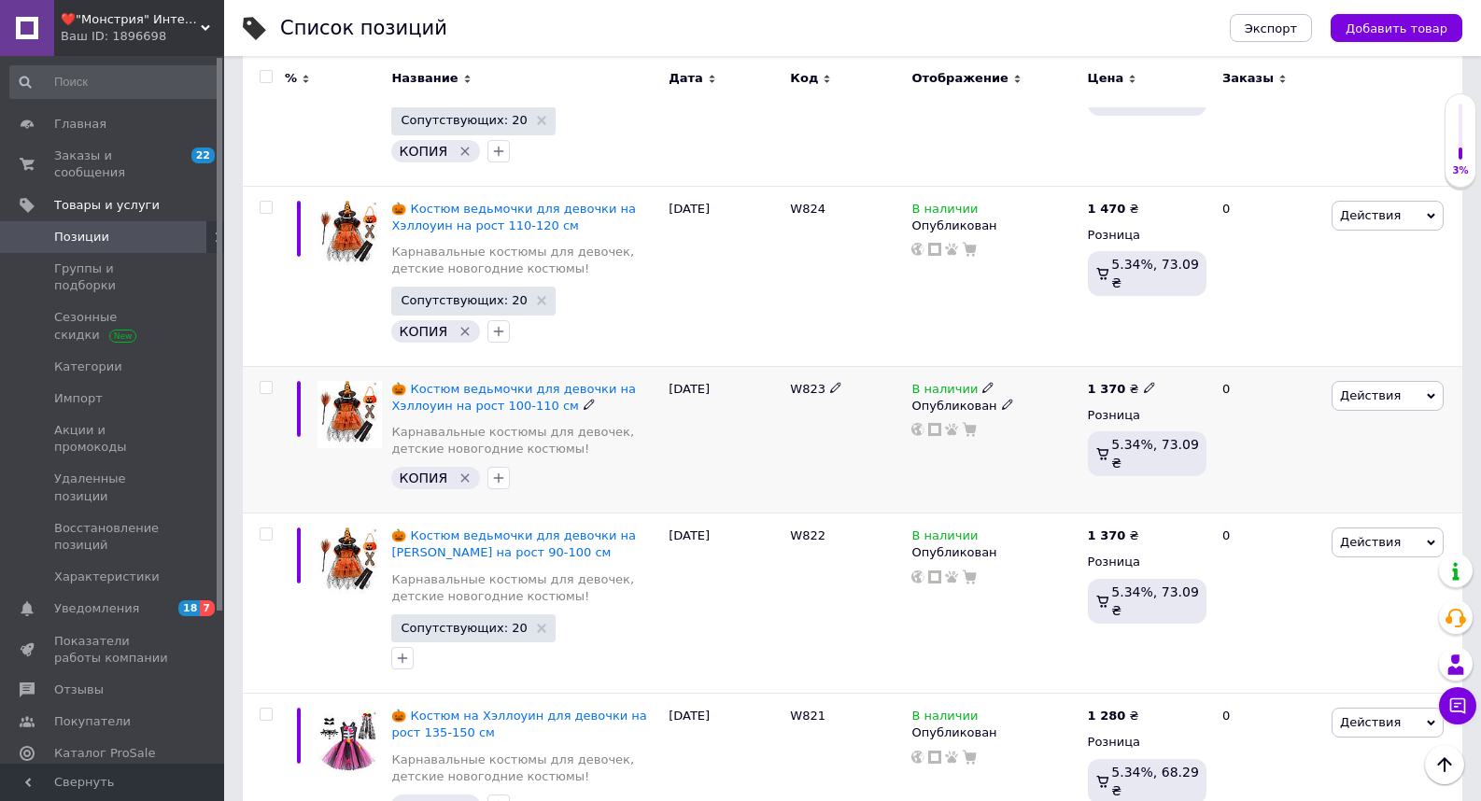
click at [1144, 385] on icon at bounding box center [1149, 387] width 11 height 11
click at [1188, 365] on input "1370" at bounding box center [1234, 366] width 142 height 37
type input "1470"
click at [1029, 458] on div "Комиссия за заказ" at bounding box center [965, 444] width 224 height 49
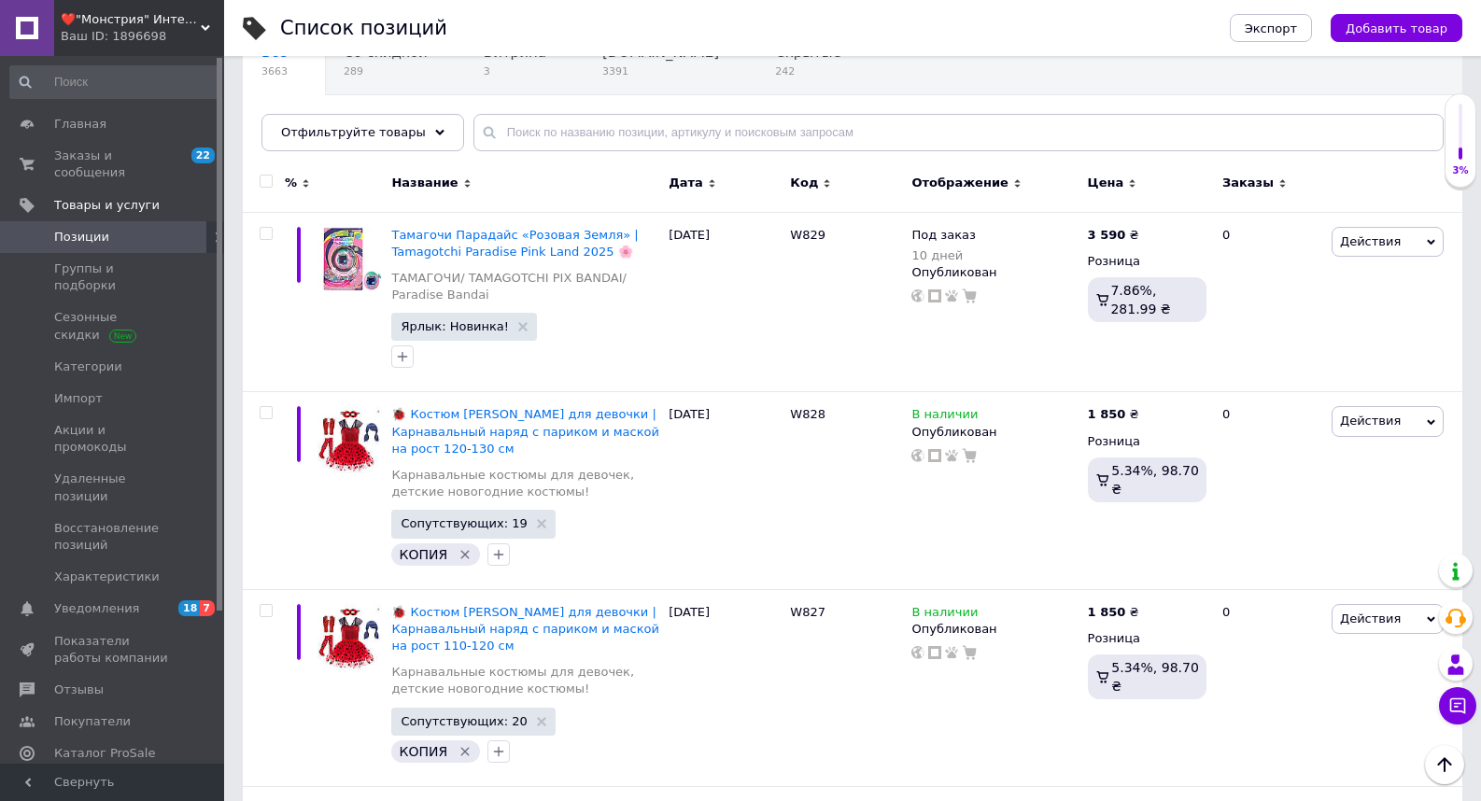
scroll to position [0, 0]
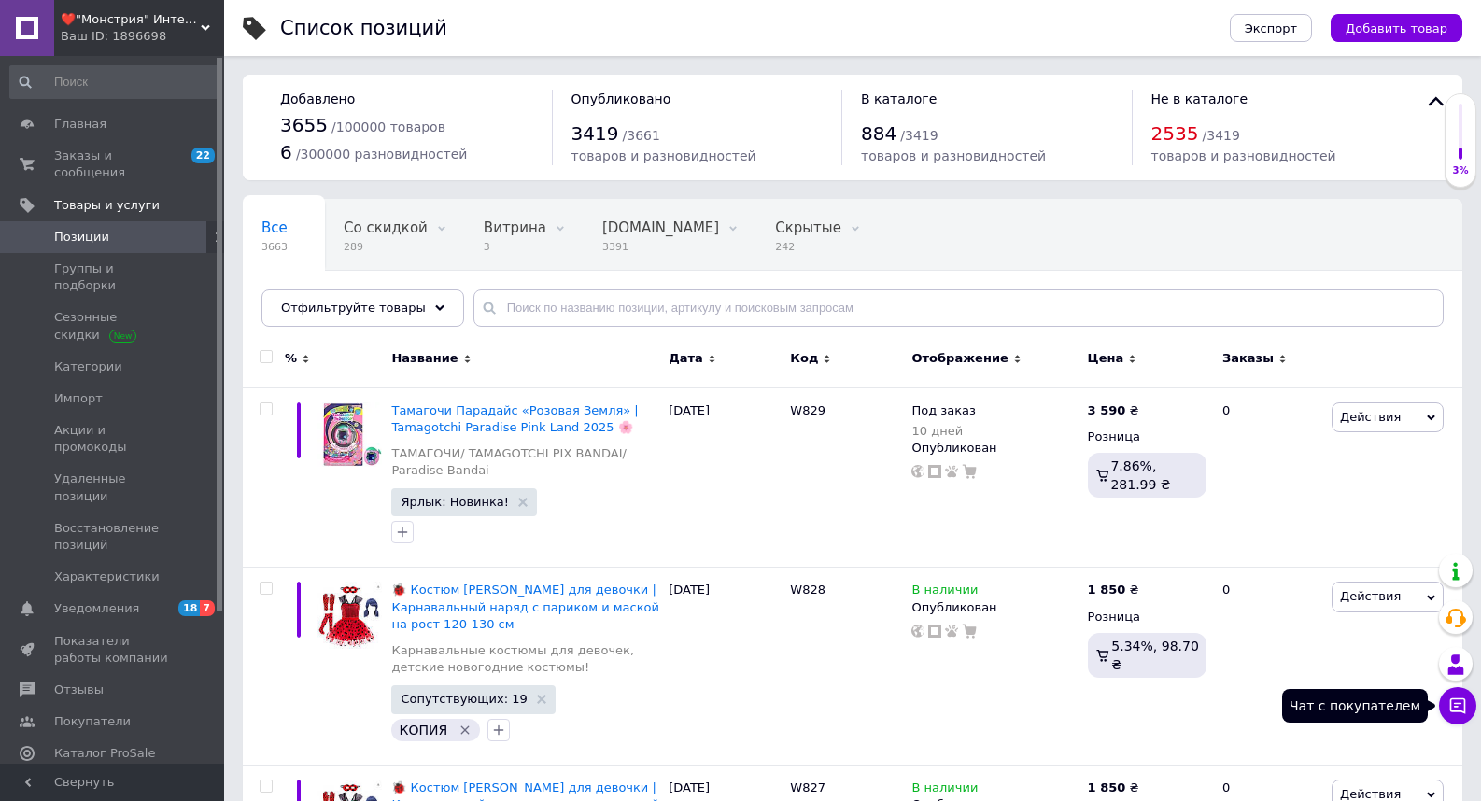
click at [1459, 708] on icon at bounding box center [1457, 706] width 19 height 19
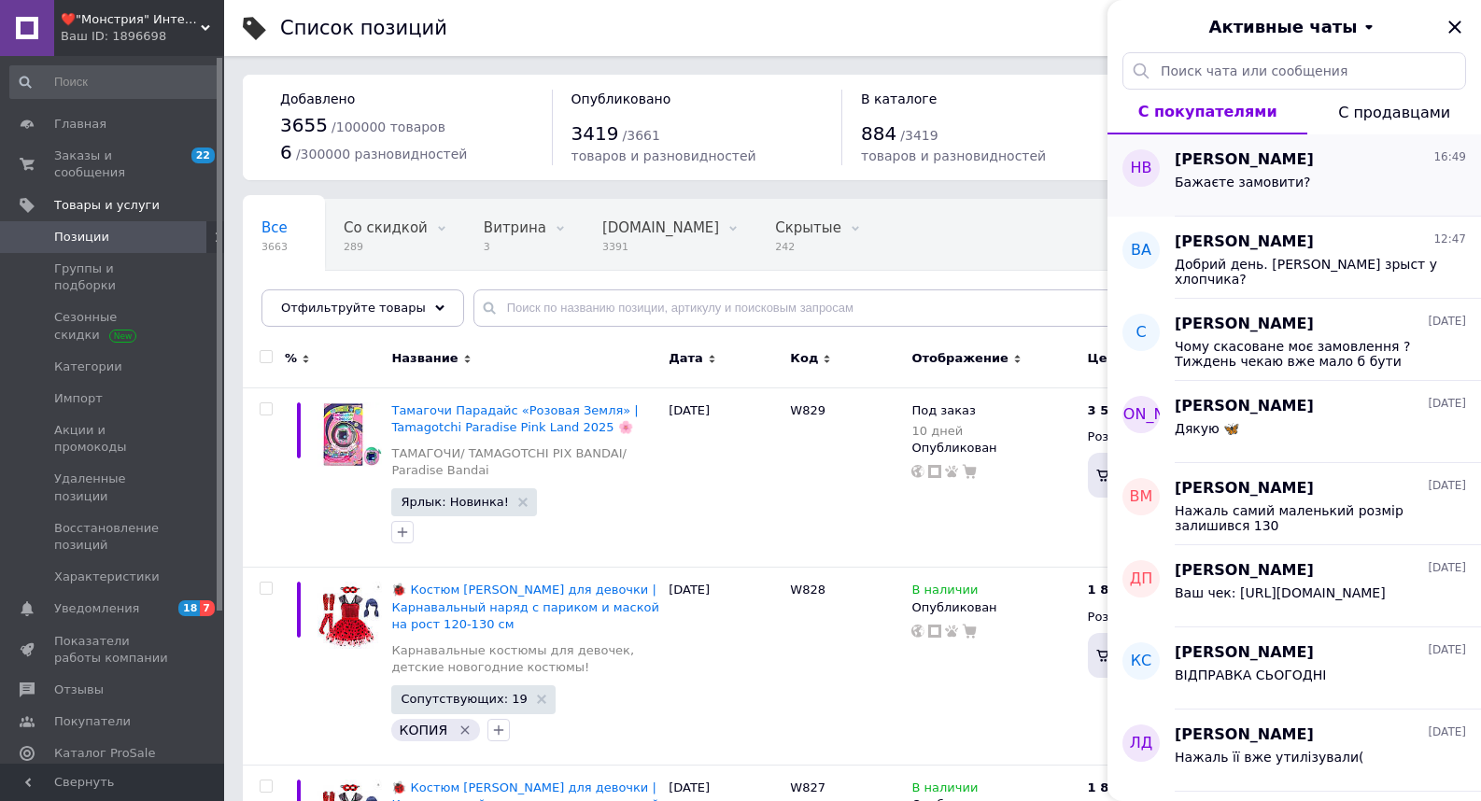
click at [1189, 183] on span "Бажаєте замовити?" at bounding box center [1242, 182] width 135 height 15
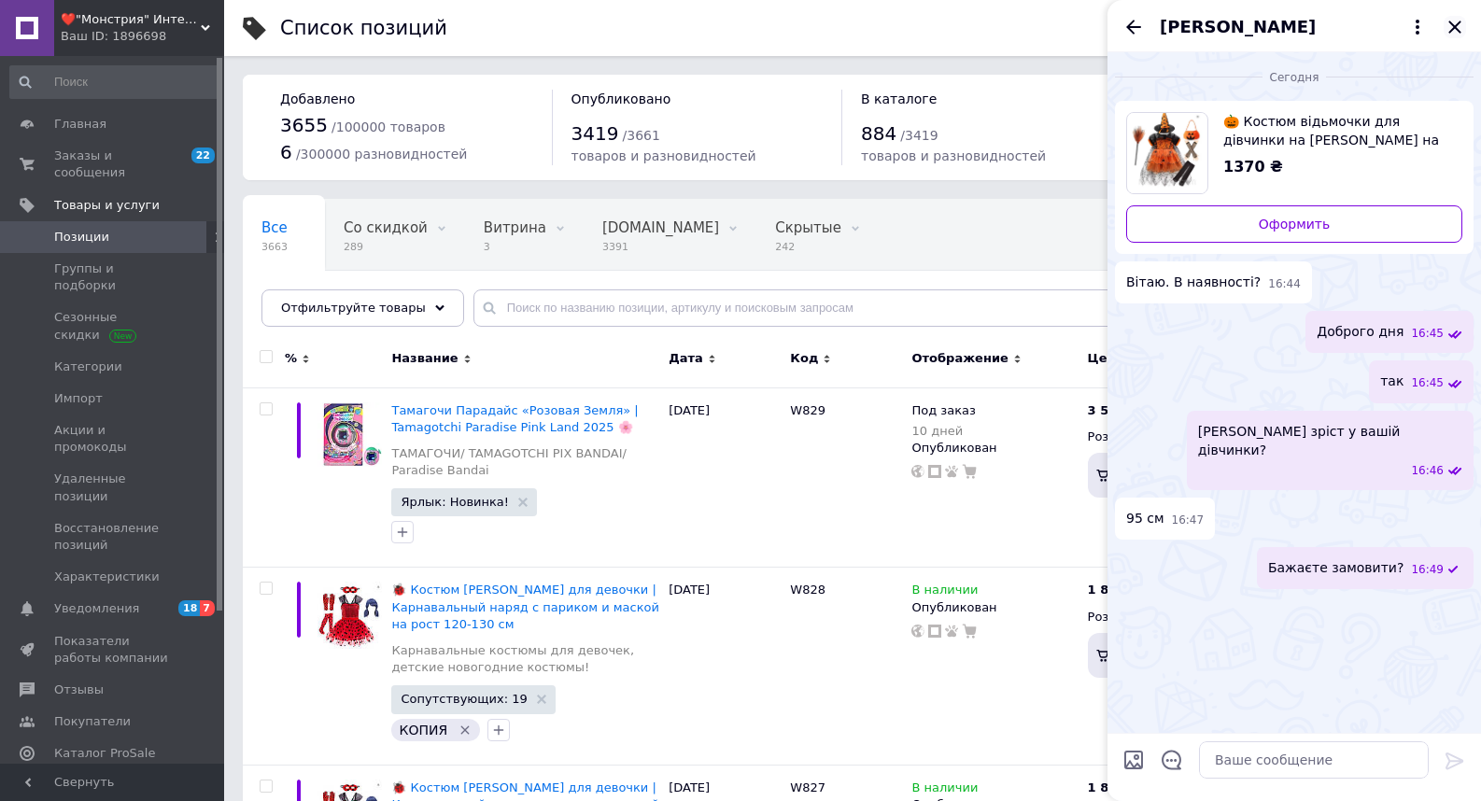
click at [1453, 26] on icon "Закрыть" at bounding box center [1454, 27] width 12 height 12
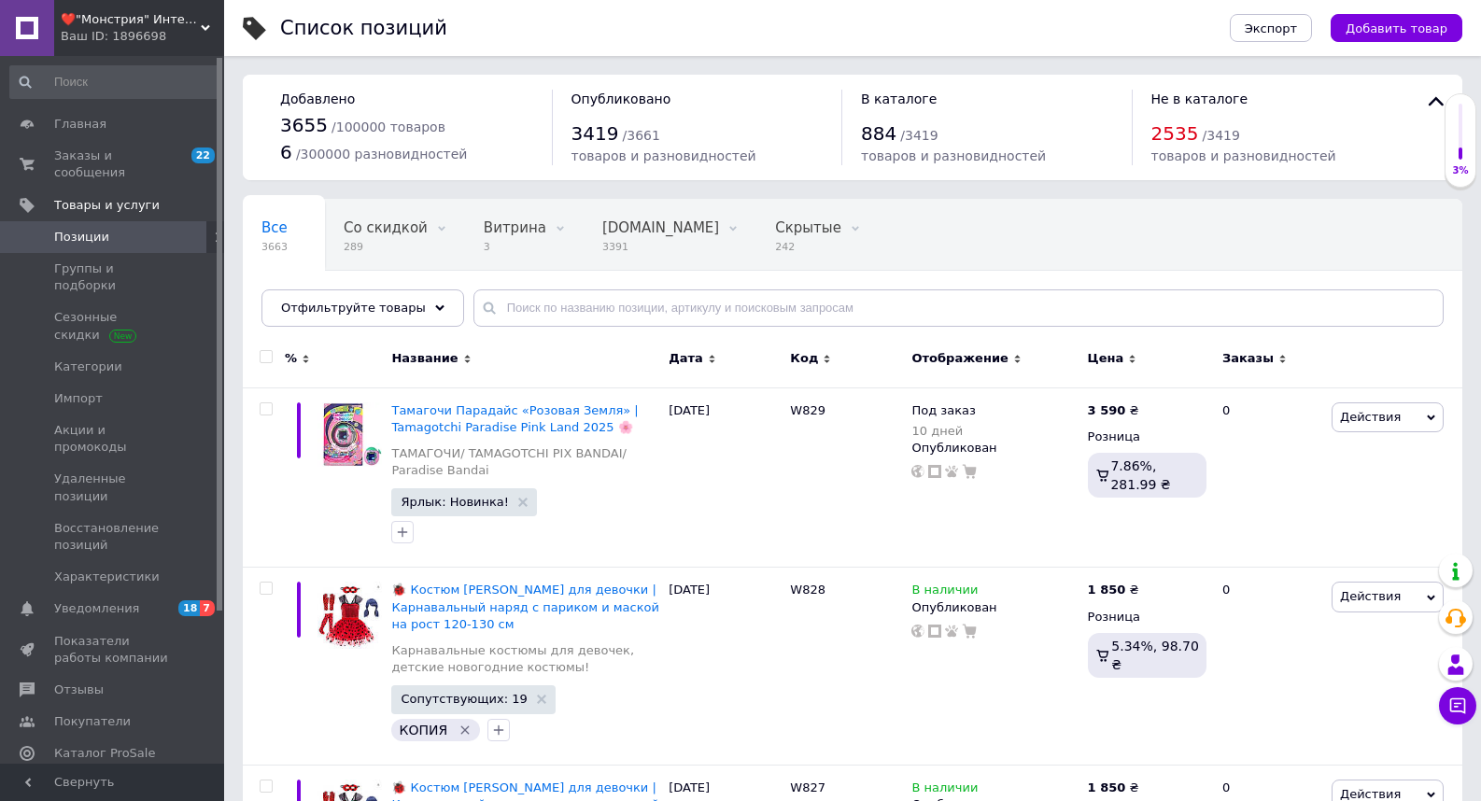
click at [76, 778] on span "Аналитика" at bounding box center [88, 786] width 69 height 17
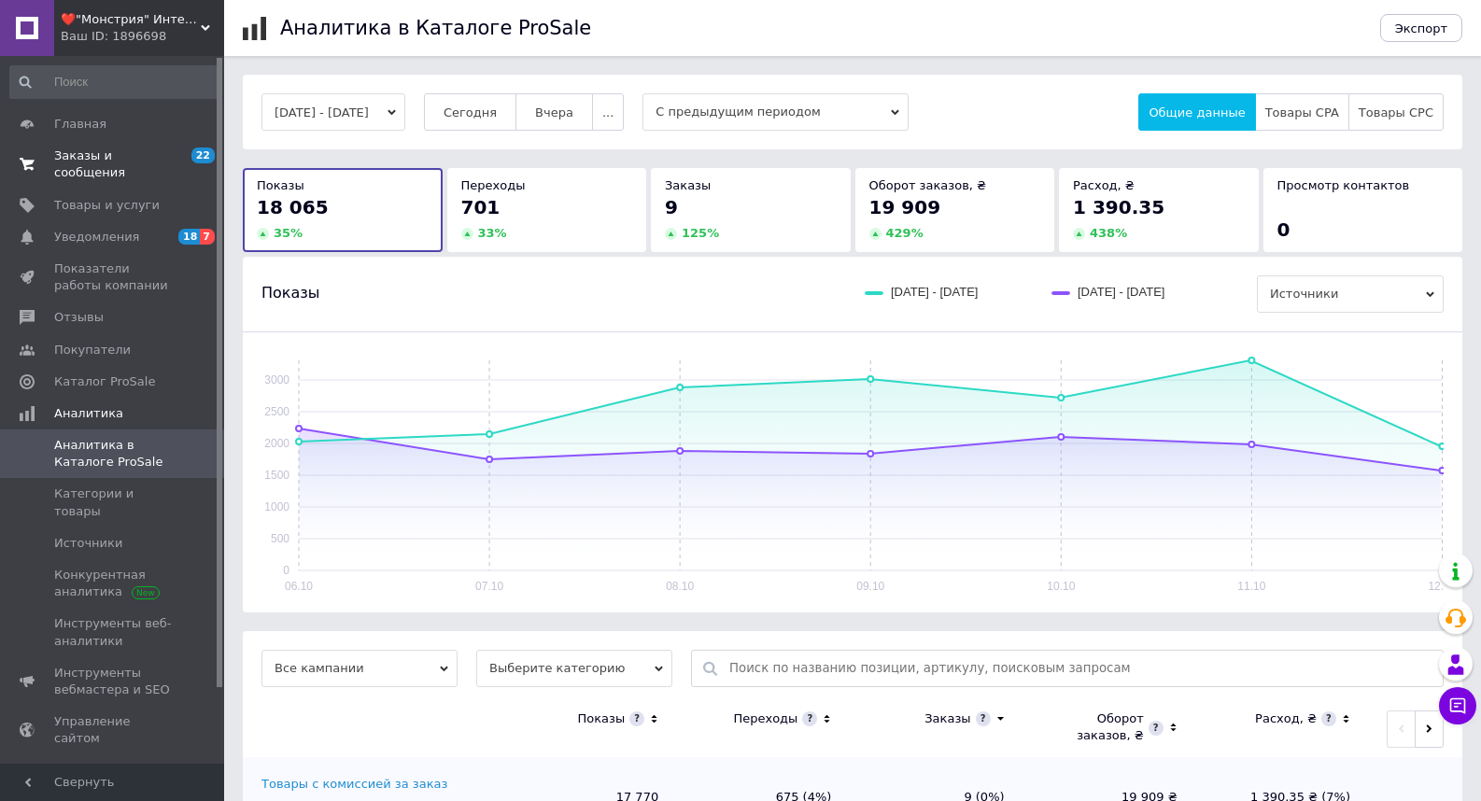
click at [85, 155] on span "Заказы и сообщения" at bounding box center [113, 165] width 119 height 34
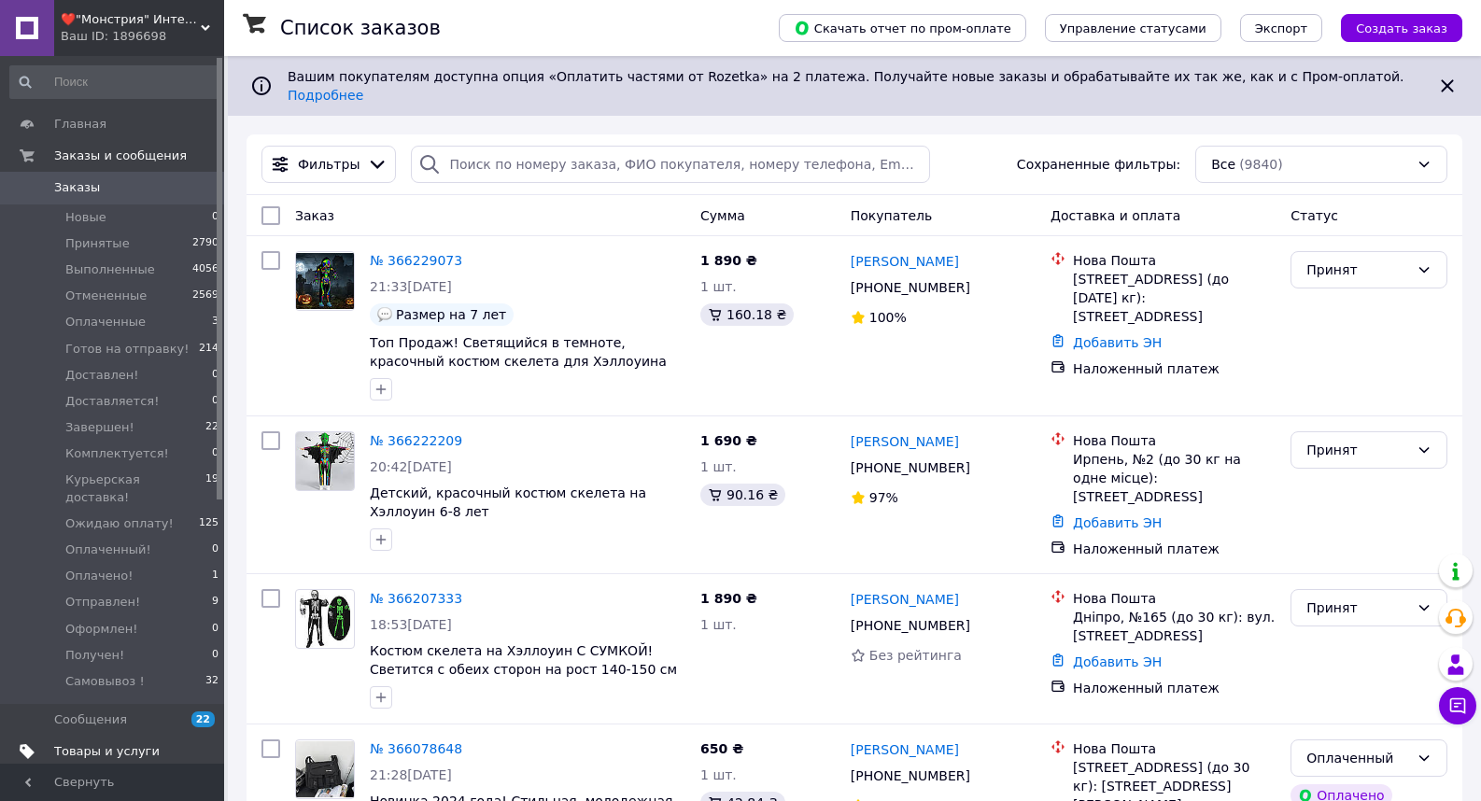
click at [88, 736] on link "Товары и услуги" at bounding box center [115, 752] width 230 height 32
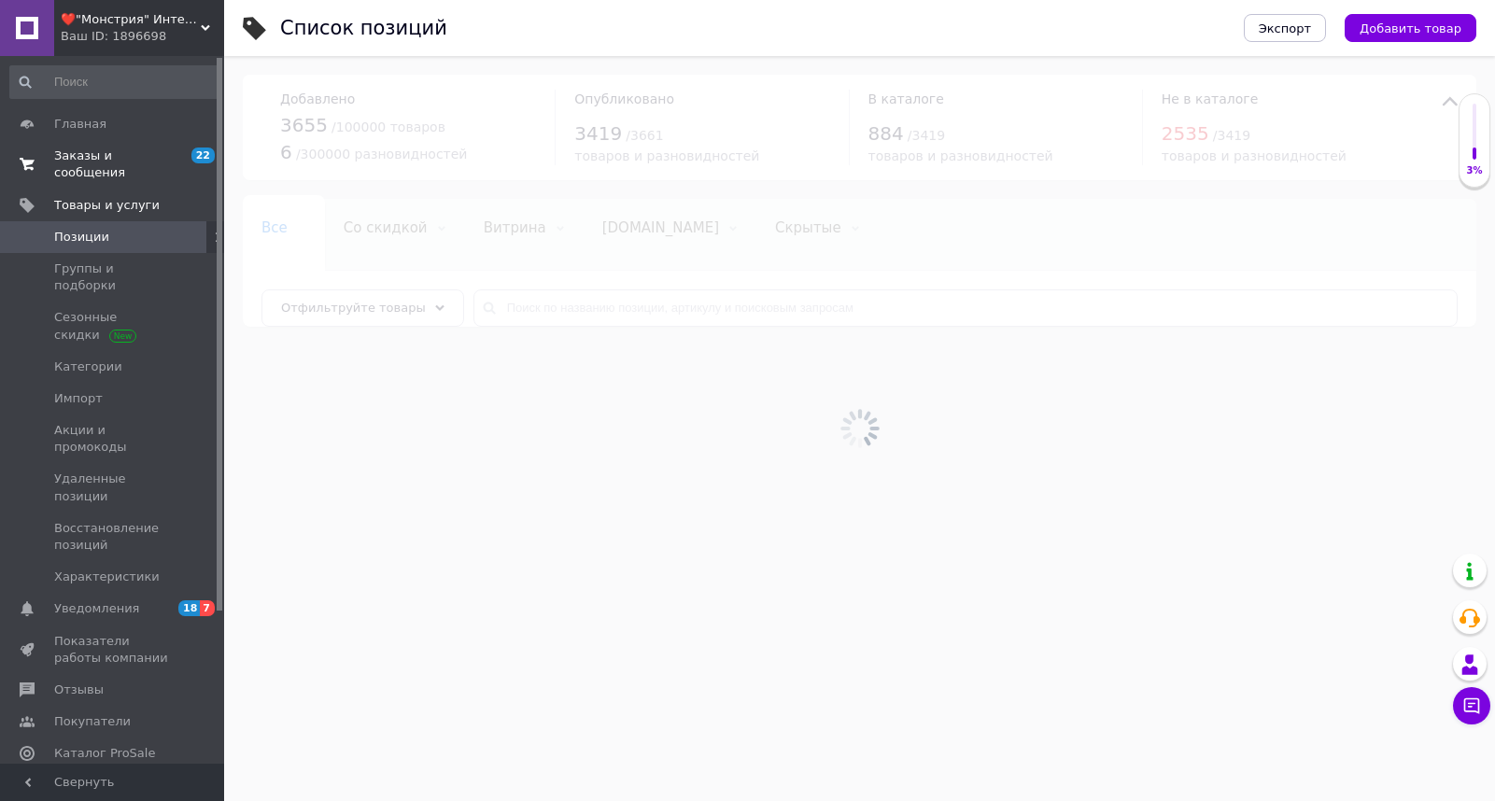
click at [70, 152] on span "Заказы и сообщения" at bounding box center [113, 165] width 119 height 34
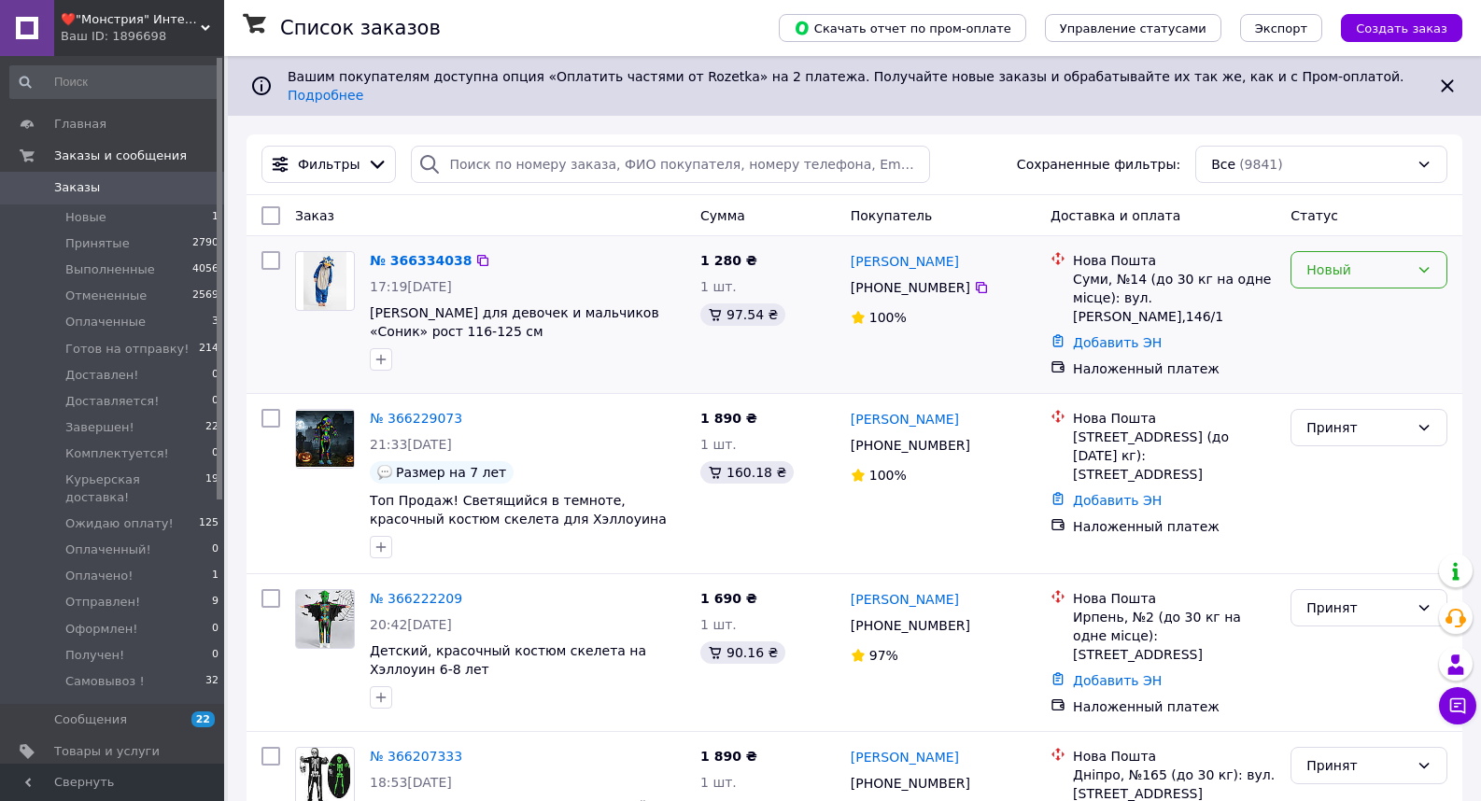
click at [1326, 260] on div "Новый" at bounding box center [1358, 270] width 103 height 21
click at [1330, 291] on li "Принят" at bounding box center [1369, 296] width 155 height 34
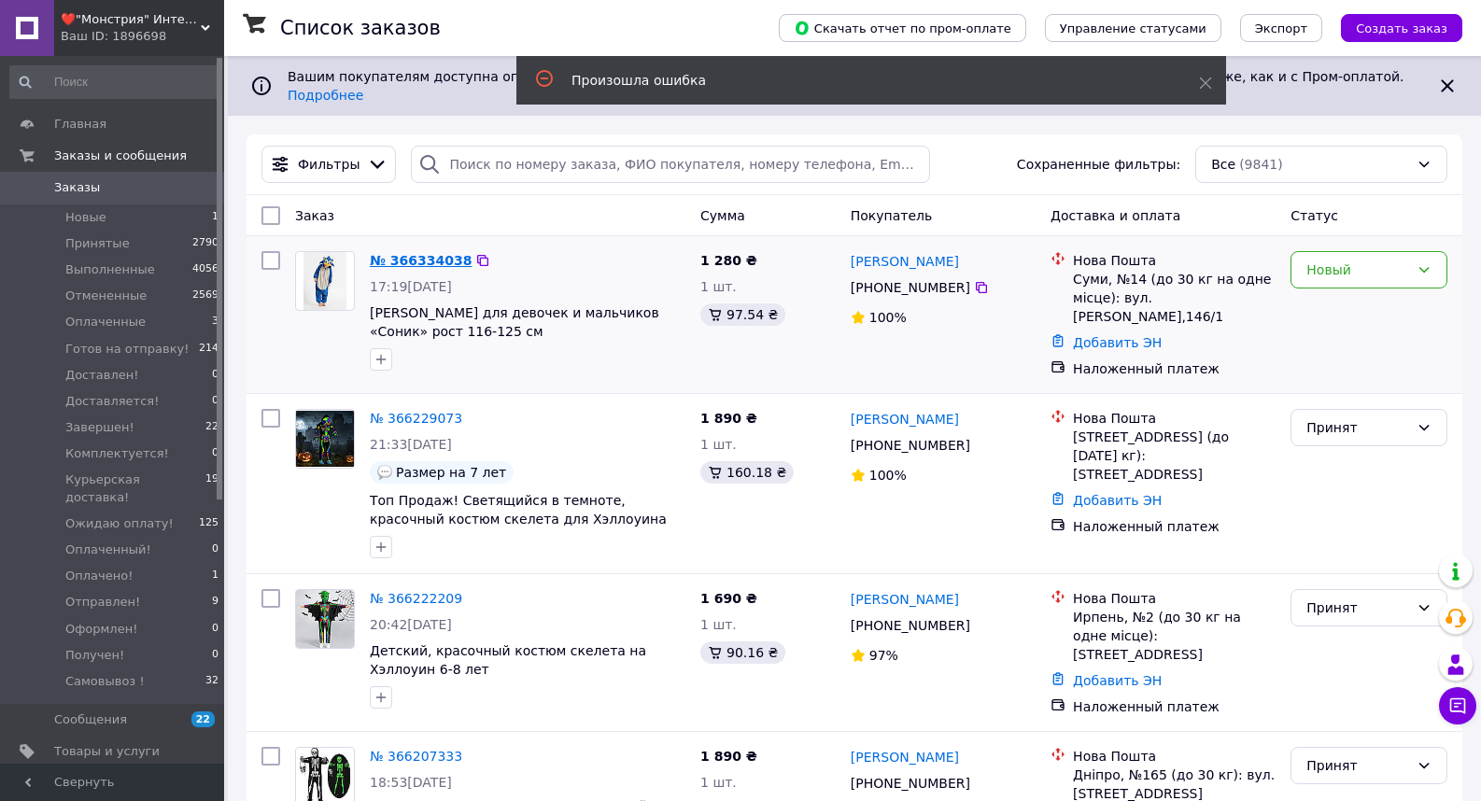
click at [392, 253] on link "№ 366334038" at bounding box center [421, 260] width 102 height 15
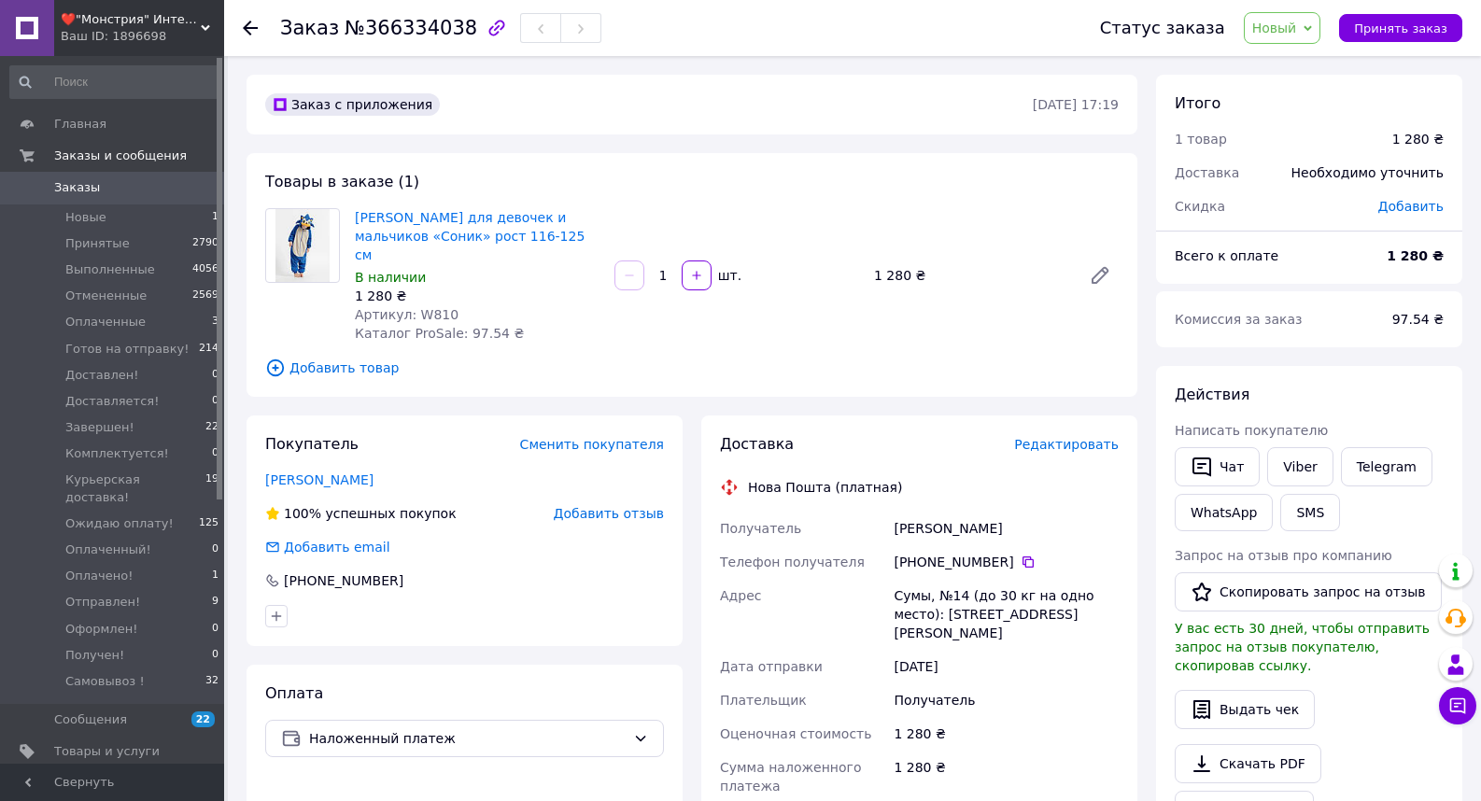
drag, startPoint x: 894, startPoint y: 540, endPoint x: 1002, endPoint y: 544, distance: 108.4
click at [1002, 553] on div "[PHONE_NUMBER]" at bounding box center [1006, 562] width 225 height 19
copy div "[PHONE_NUMBER]"
click at [501, 219] on link "[PERSON_NAME] для девочек и мальчиков «Соник» рост 116-125 см" at bounding box center [470, 236] width 230 height 52
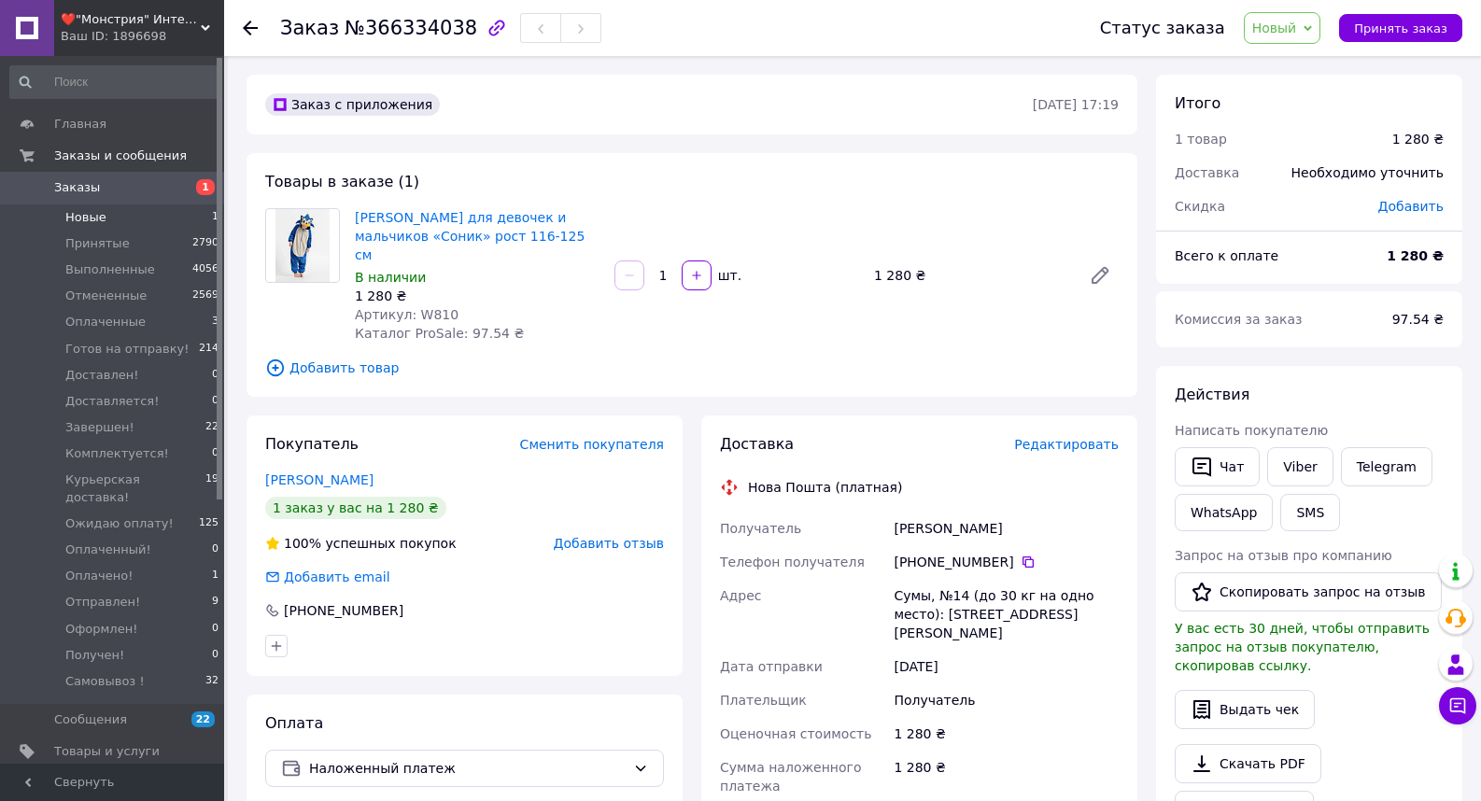
click at [86, 219] on span "Новые" at bounding box center [85, 217] width 41 height 17
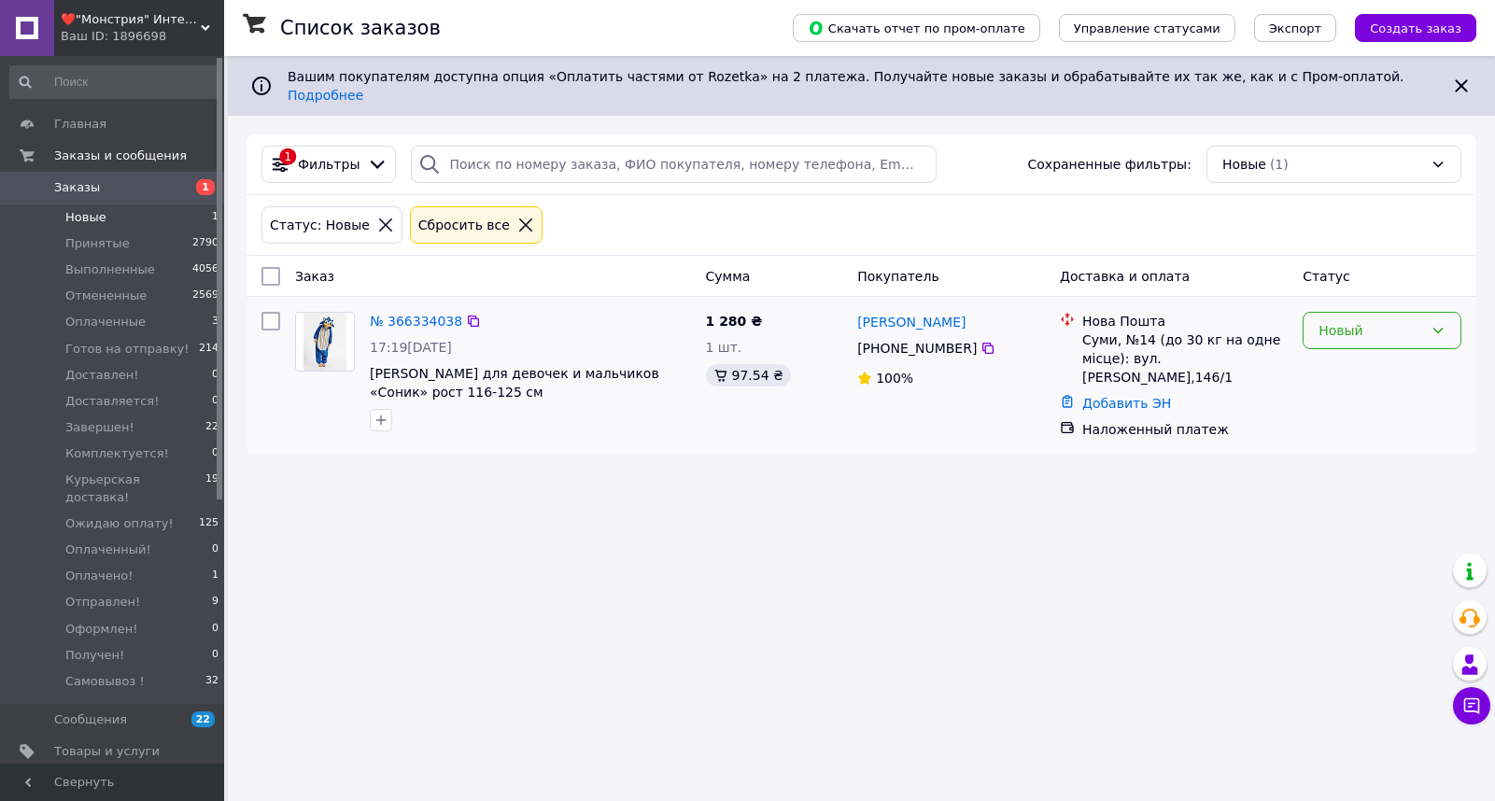
click at [1357, 326] on div "Новый" at bounding box center [1371, 330] width 105 height 21
click at [1344, 354] on li "Принят" at bounding box center [1382, 357] width 157 height 34
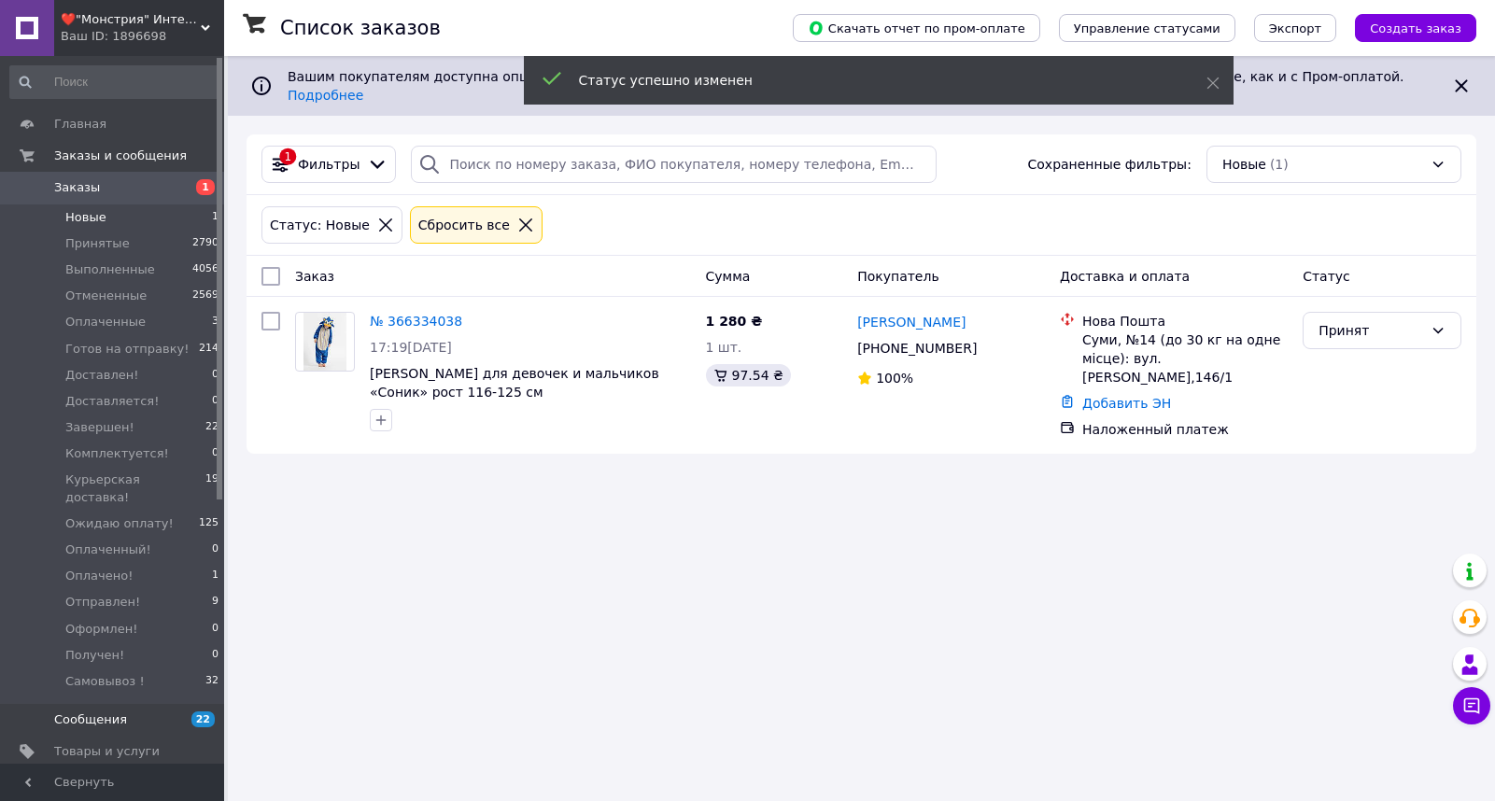
click at [85, 712] on span "Сообщения" at bounding box center [90, 720] width 73 height 17
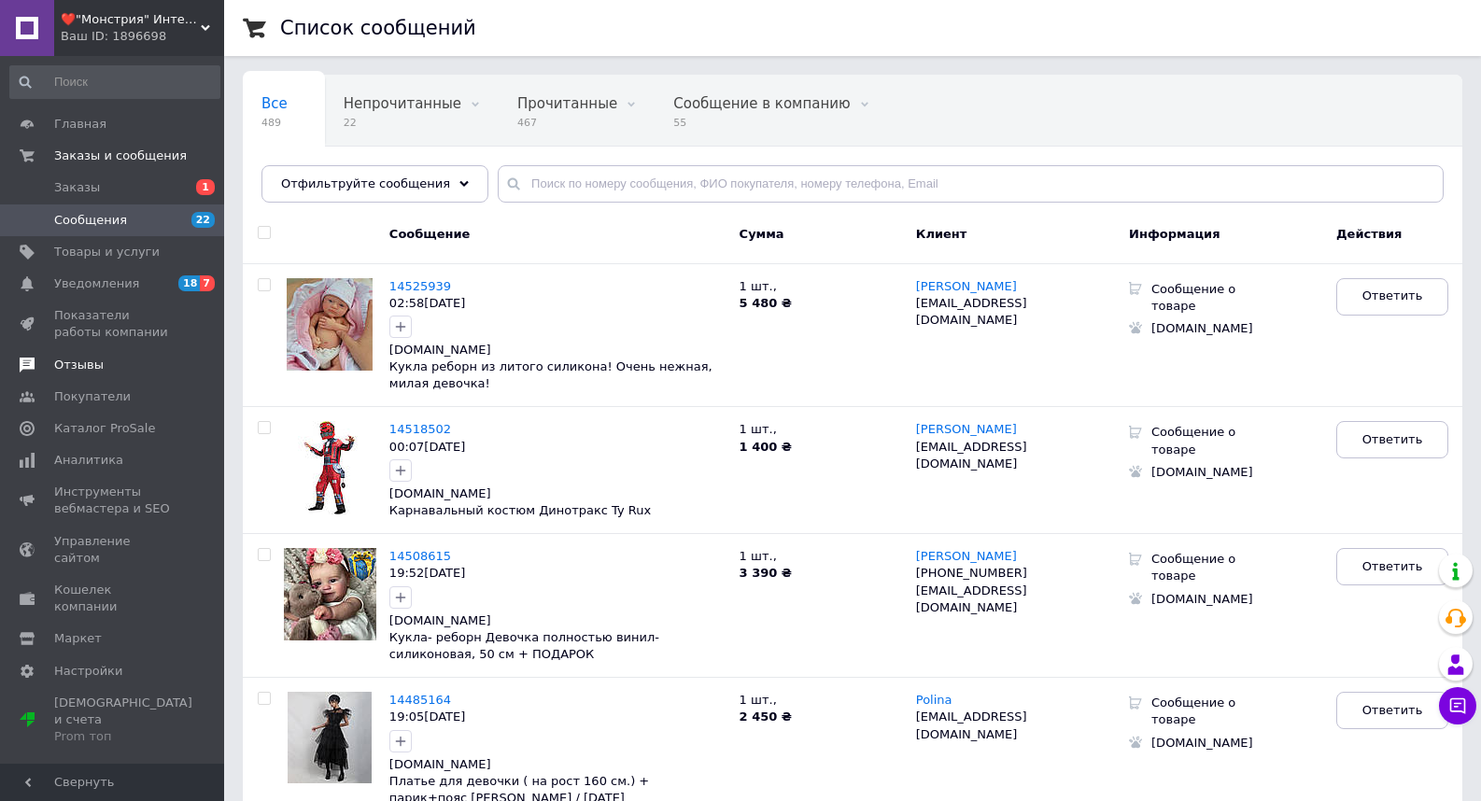
click at [86, 366] on span "Отзывы" at bounding box center [78, 365] width 49 height 17
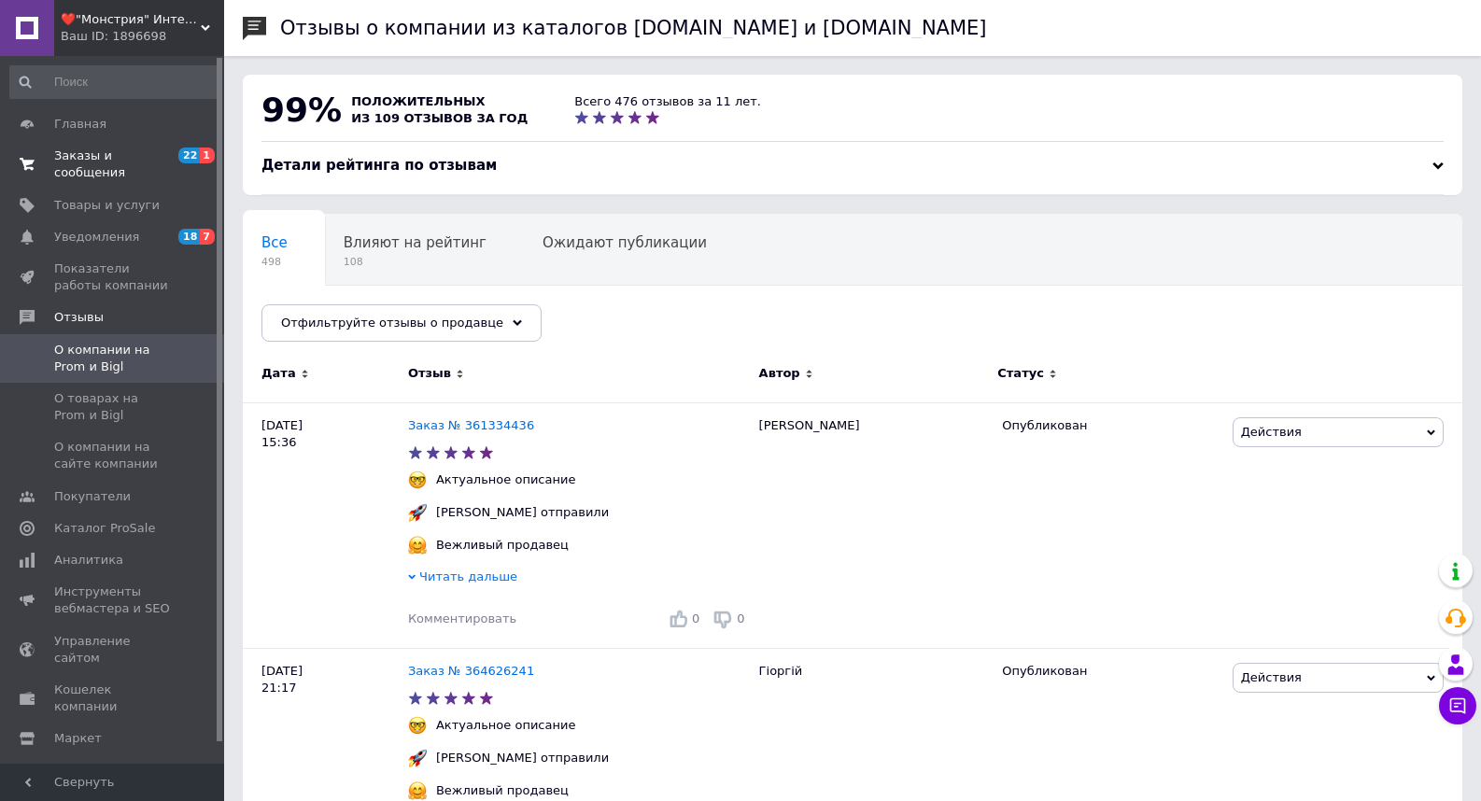
click at [114, 151] on span "Заказы и сообщения" at bounding box center [113, 165] width 119 height 34
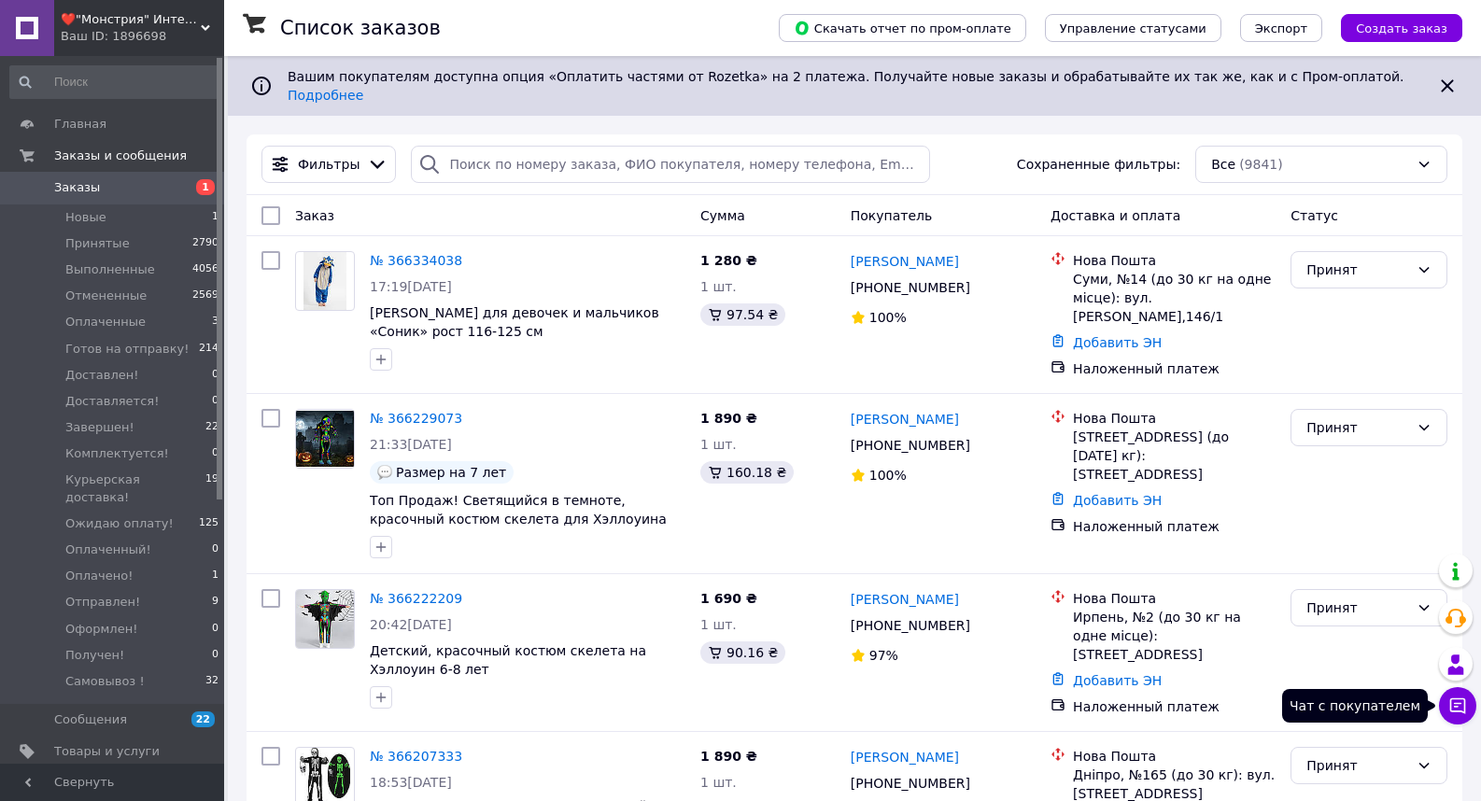
click at [1457, 708] on icon at bounding box center [1457, 706] width 19 height 19
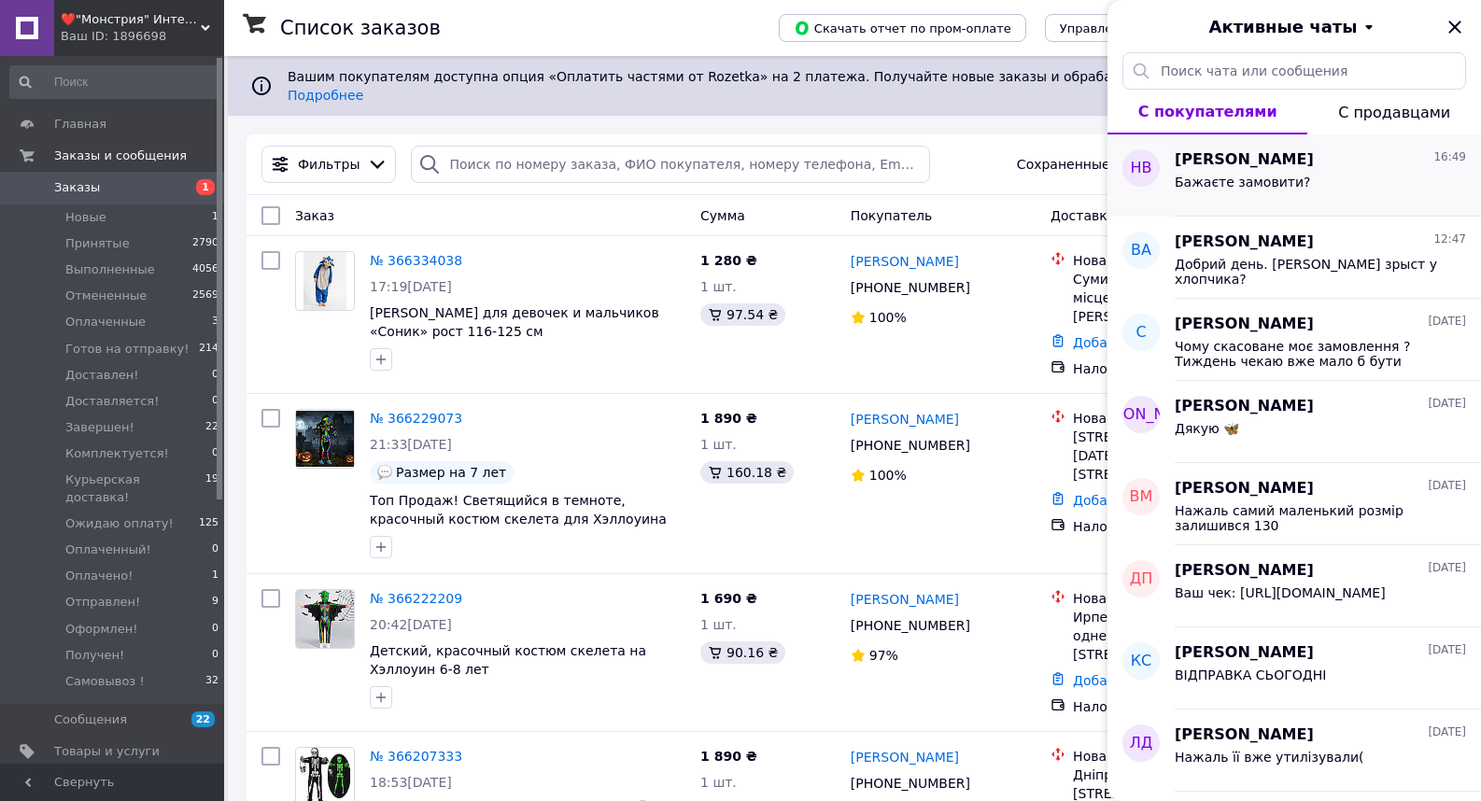
click at [1201, 175] on span "Бажаєте замовити?" at bounding box center [1242, 182] width 135 height 15
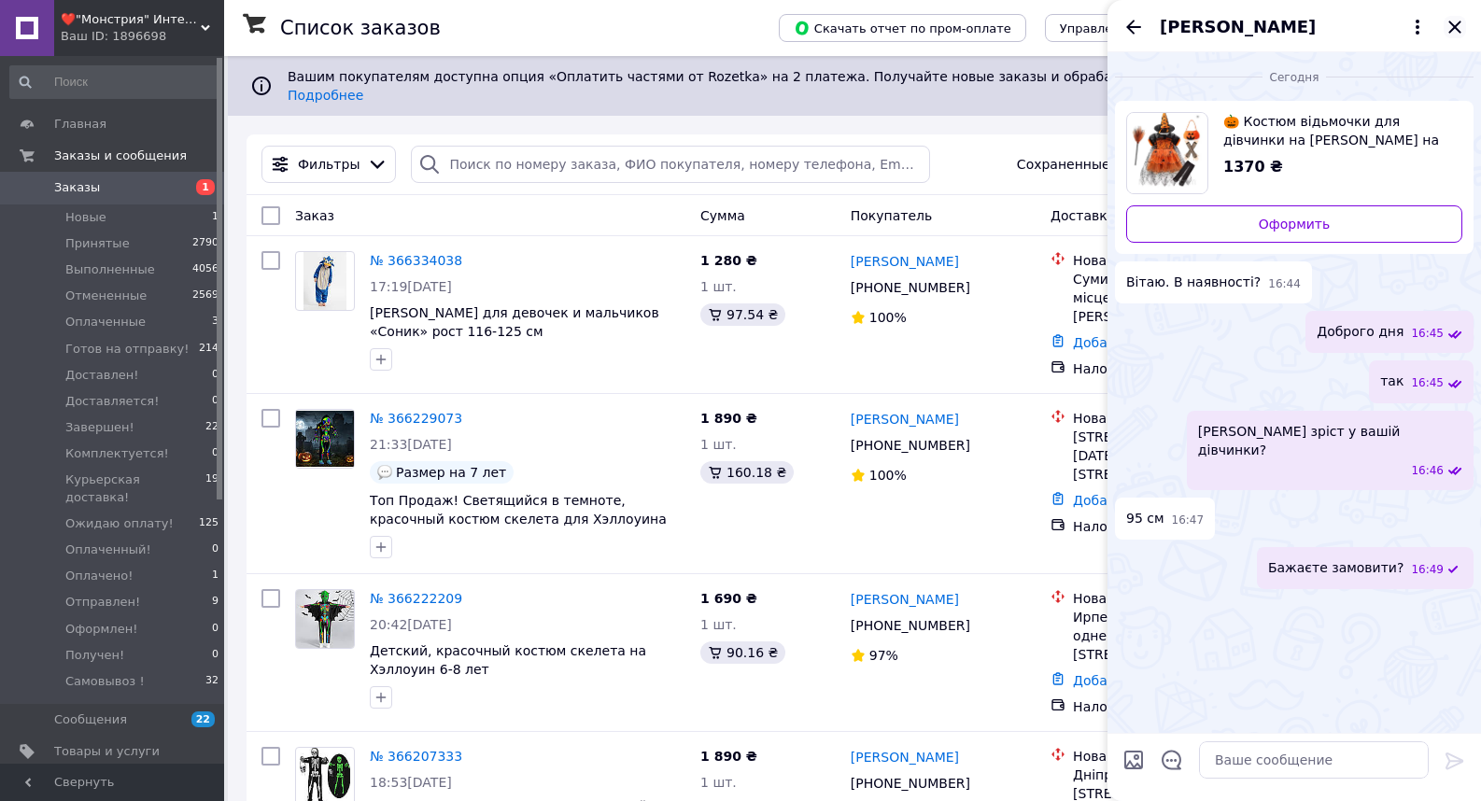
click at [1451, 21] on icon "Закрыть" at bounding box center [1455, 27] width 22 height 22
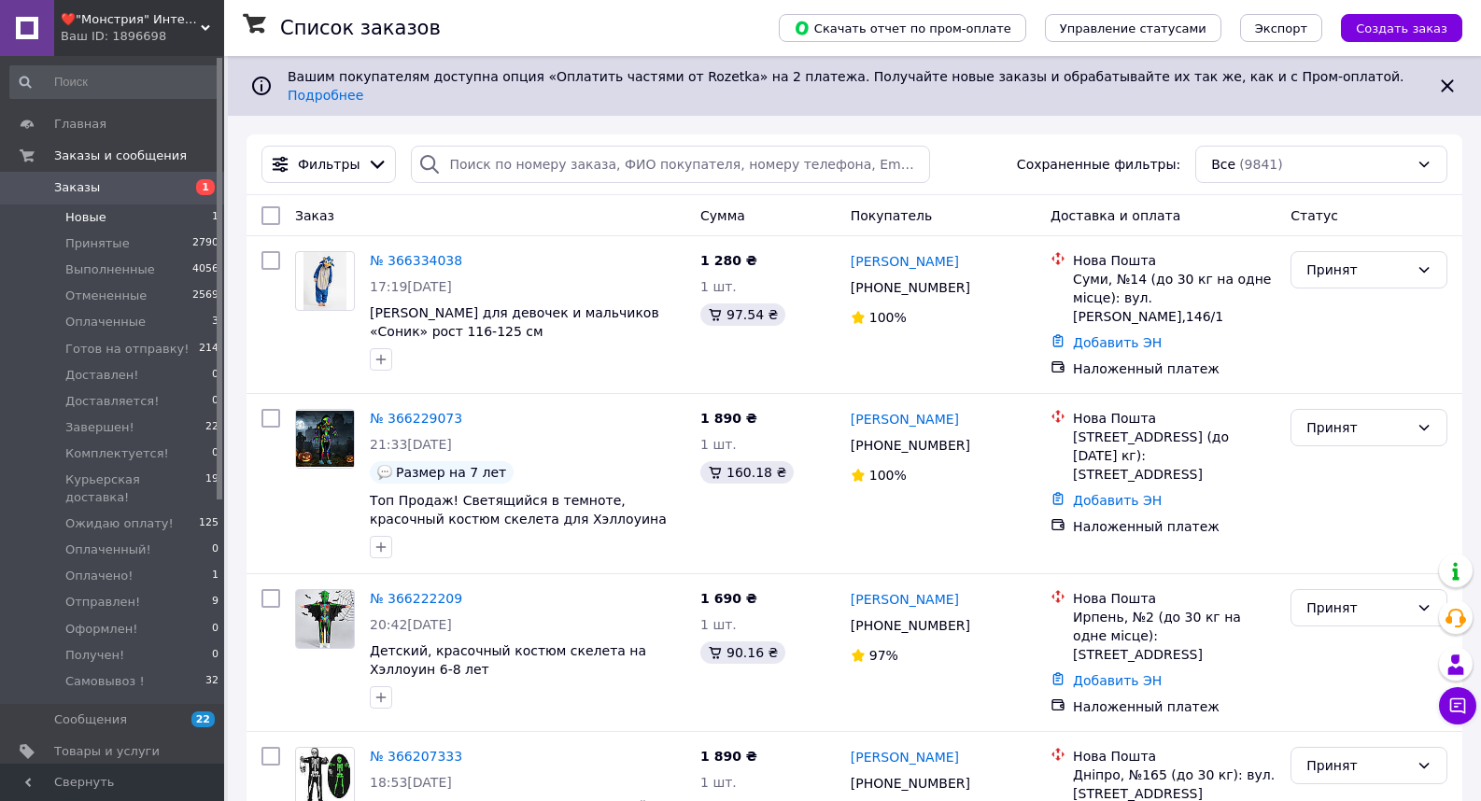
click at [81, 219] on span "Новые" at bounding box center [85, 217] width 41 height 17
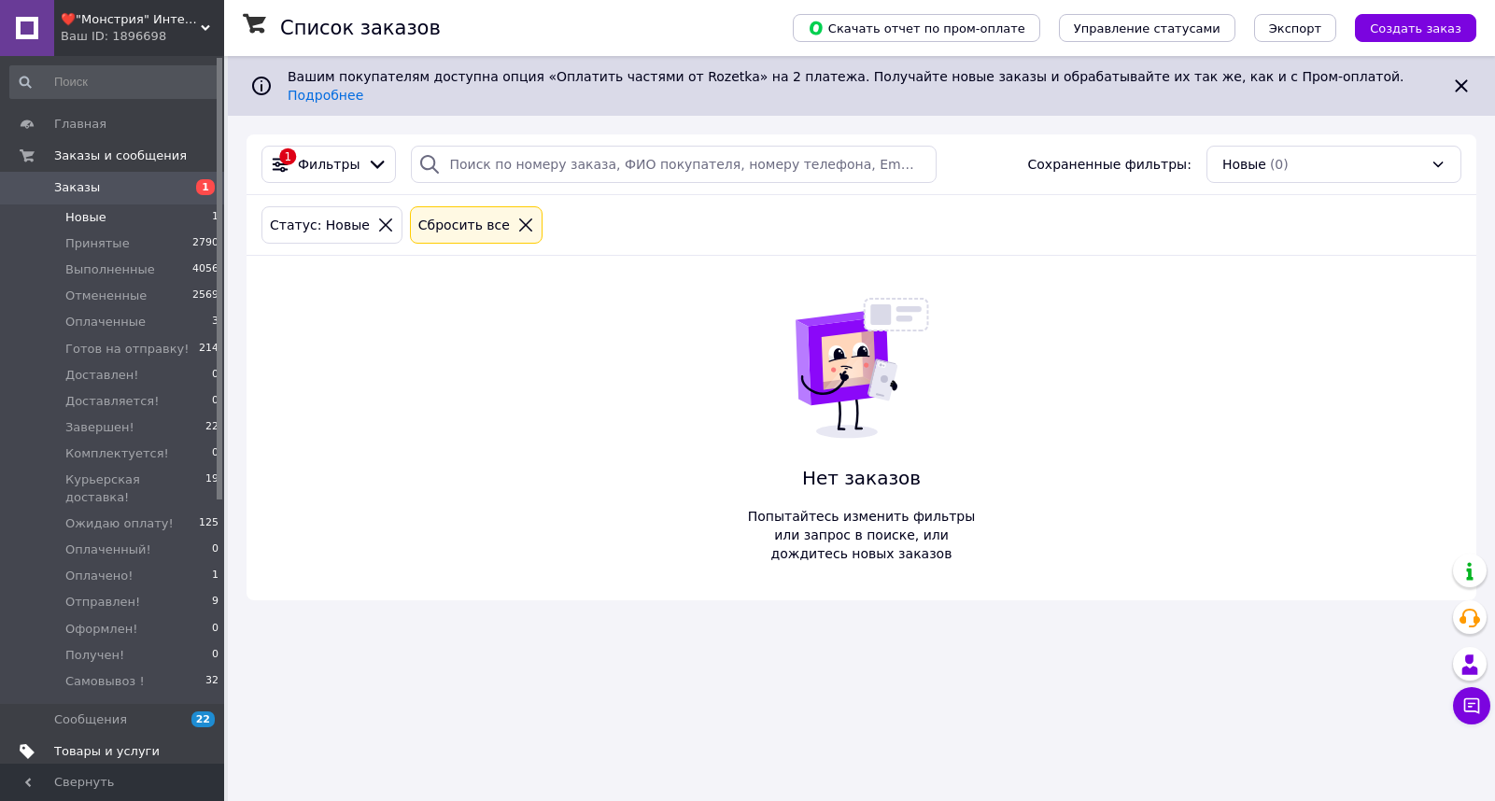
click at [67, 743] on span "Товары и услуги" at bounding box center [107, 751] width 106 height 17
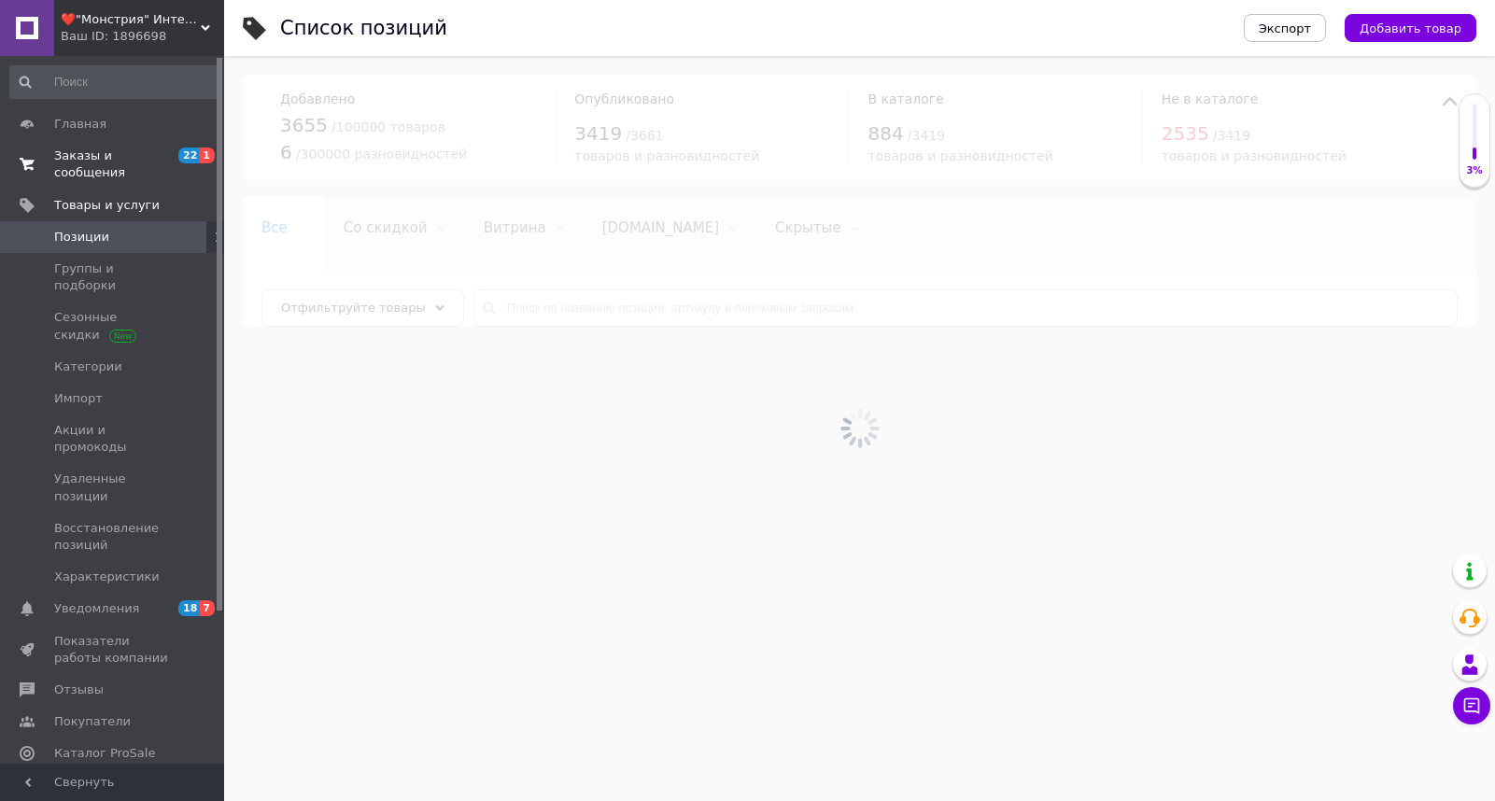
click at [118, 155] on span "Заказы и сообщения" at bounding box center [113, 165] width 119 height 34
